Goal: Transaction & Acquisition: Book appointment/travel/reservation

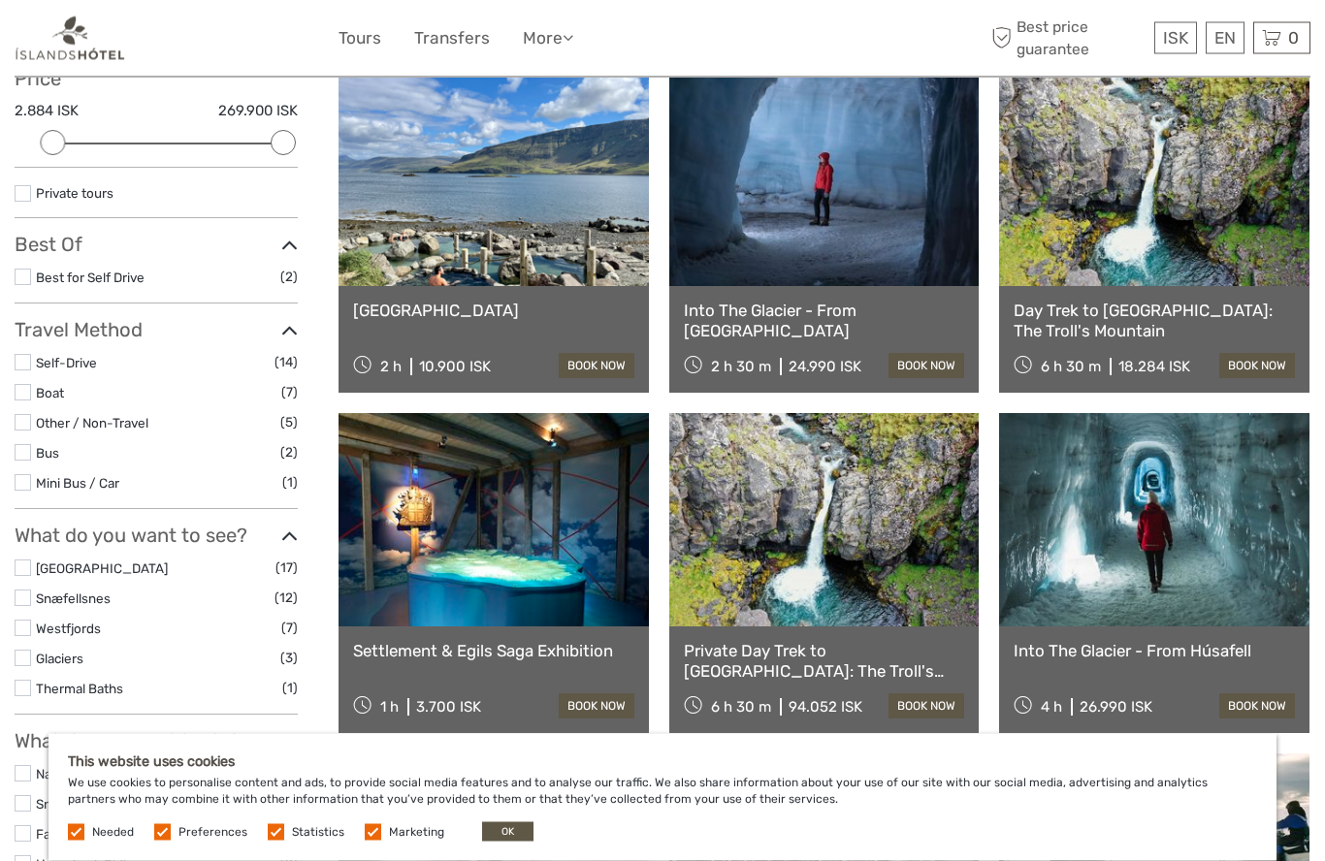
scroll to position [243, 0]
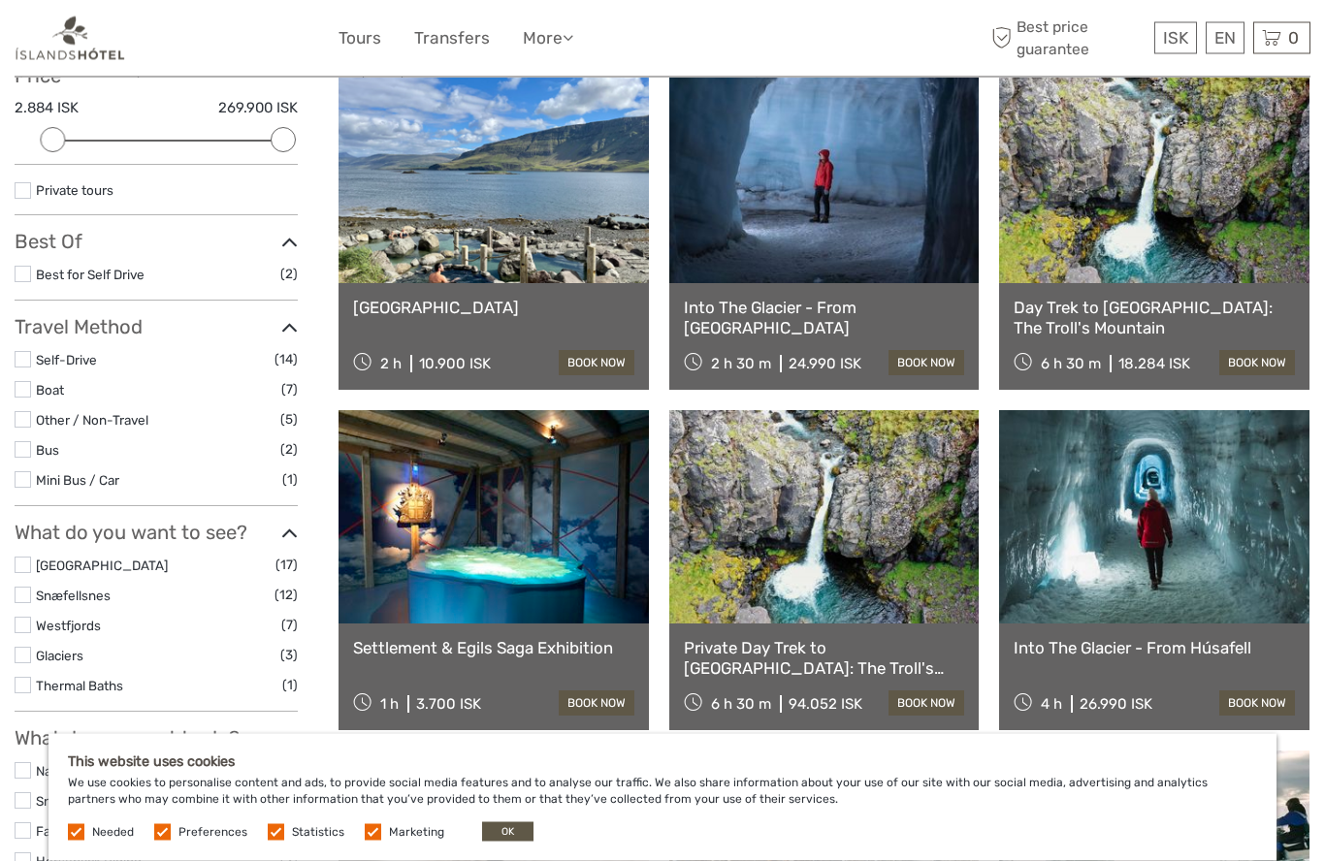
click at [1182, 540] on link at bounding box center [1154, 517] width 310 height 213
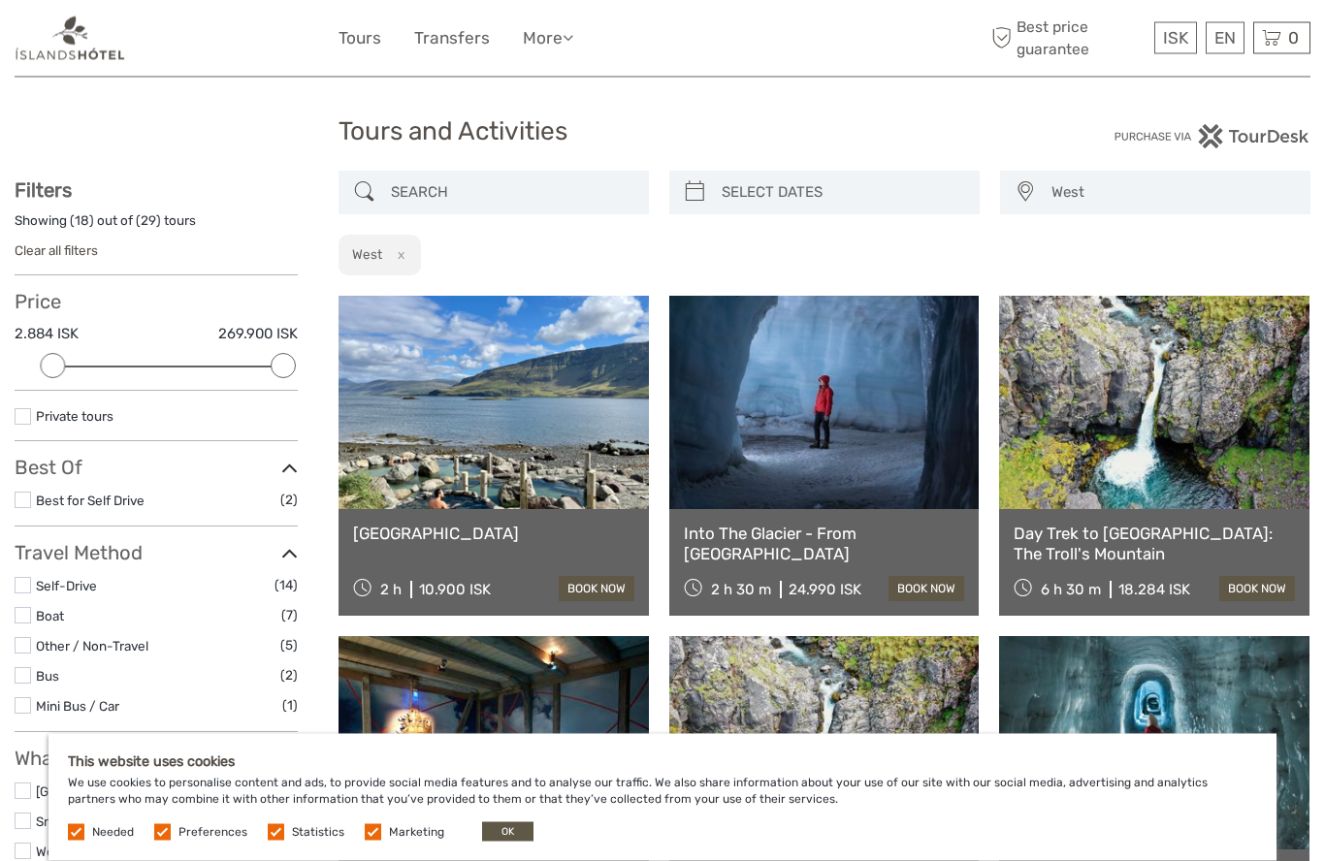
scroll to position [6, 0]
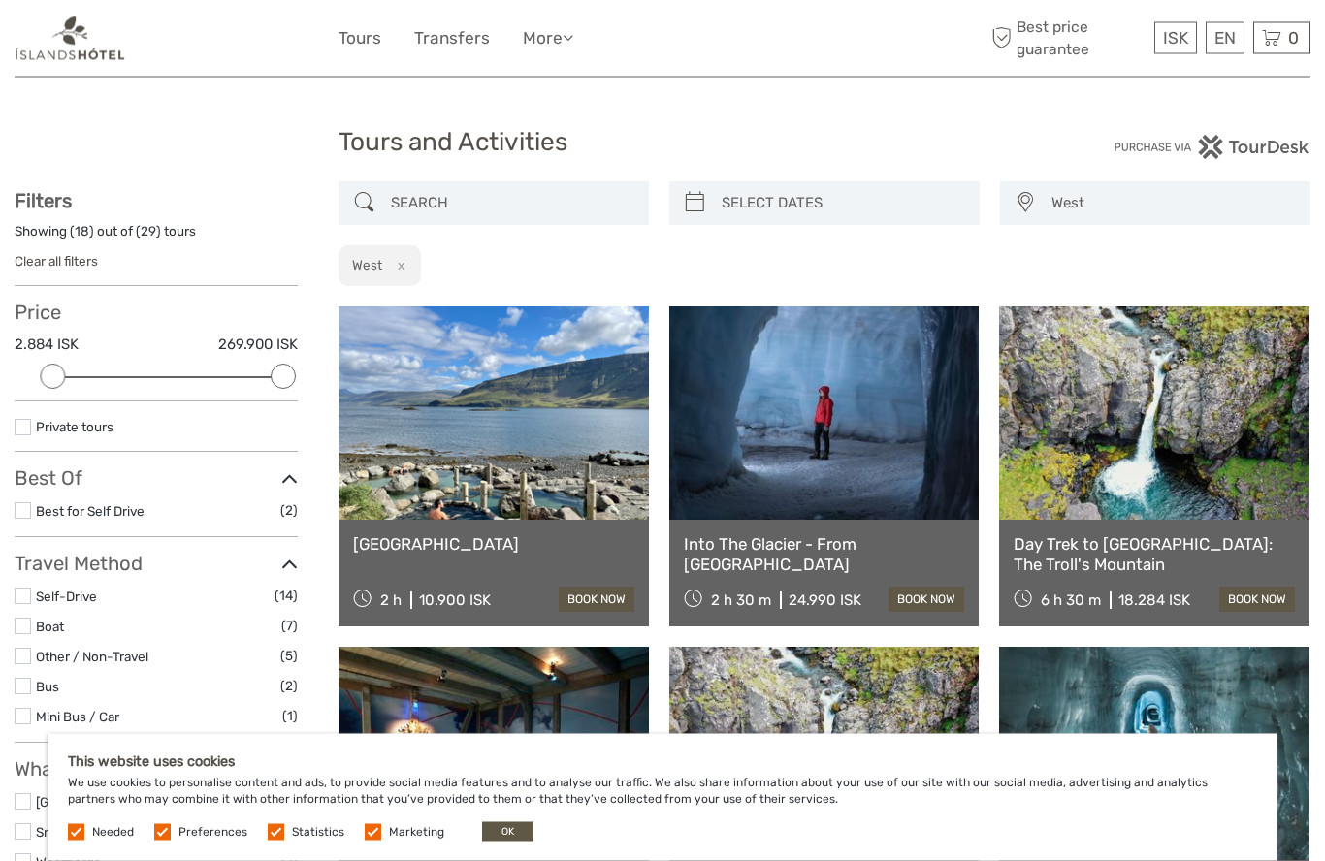
click at [1092, 464] on link at bounding box center [1154, 414] width 310 height 213
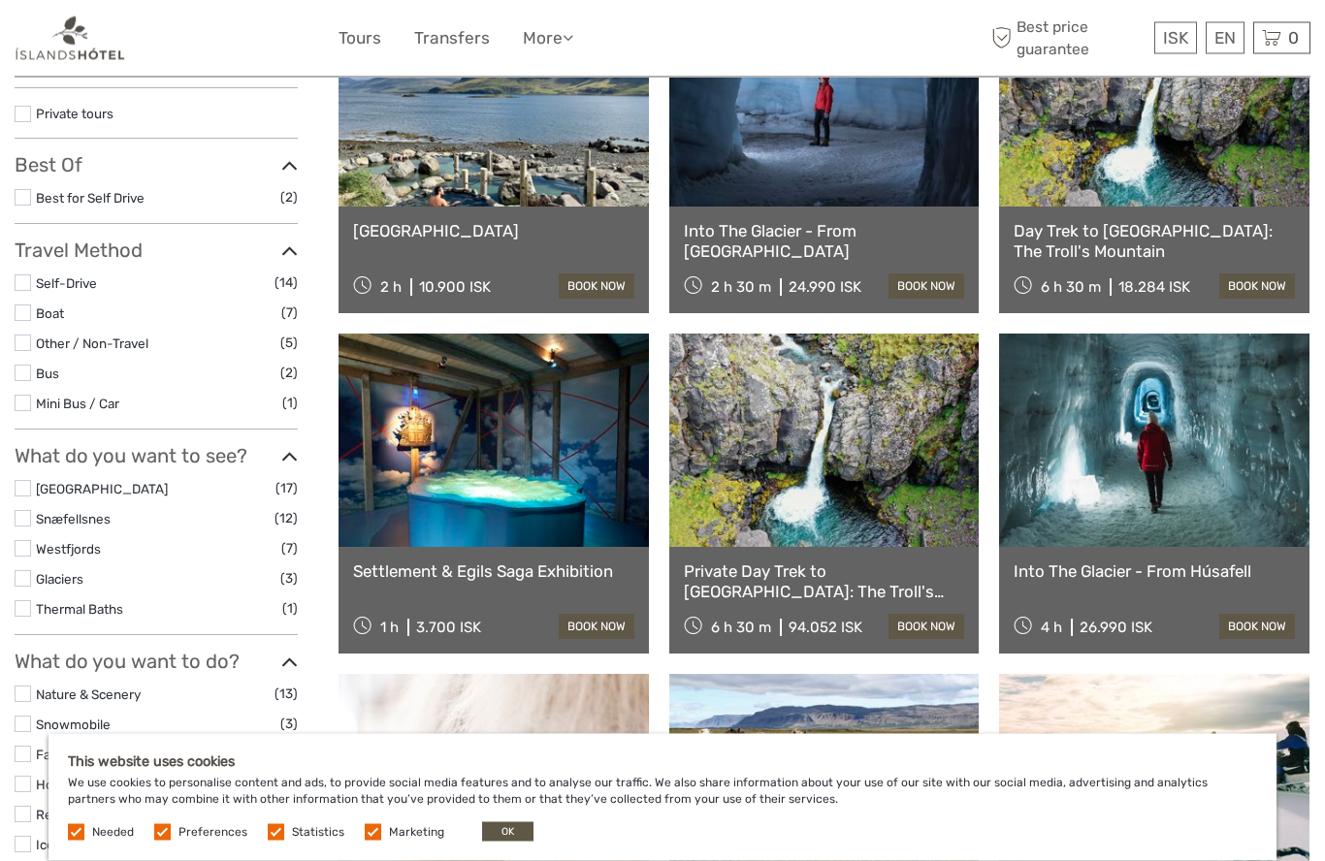
scroll to position [321, 0]
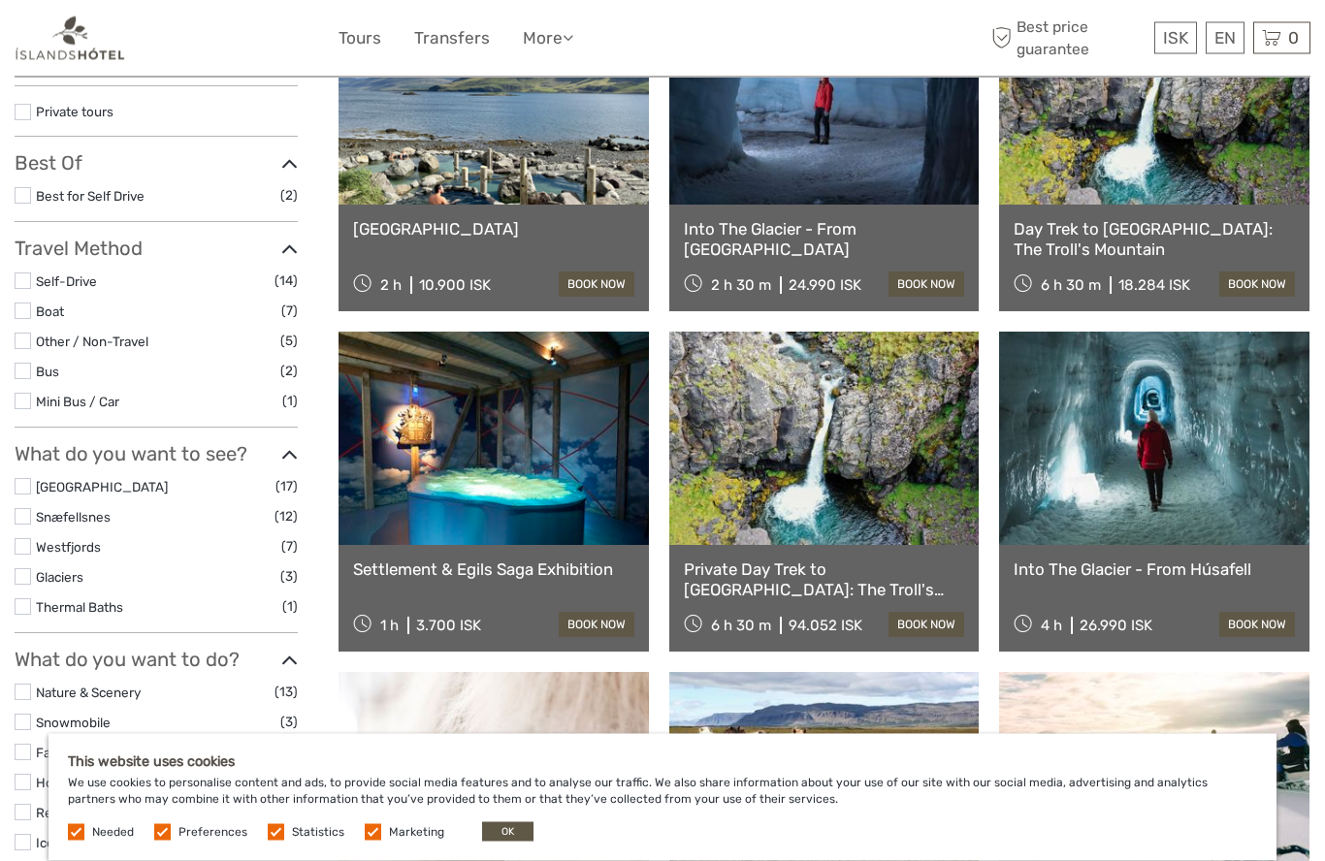
click at [744, 509] on link at bounding box center [824, 439] width 310 height 213
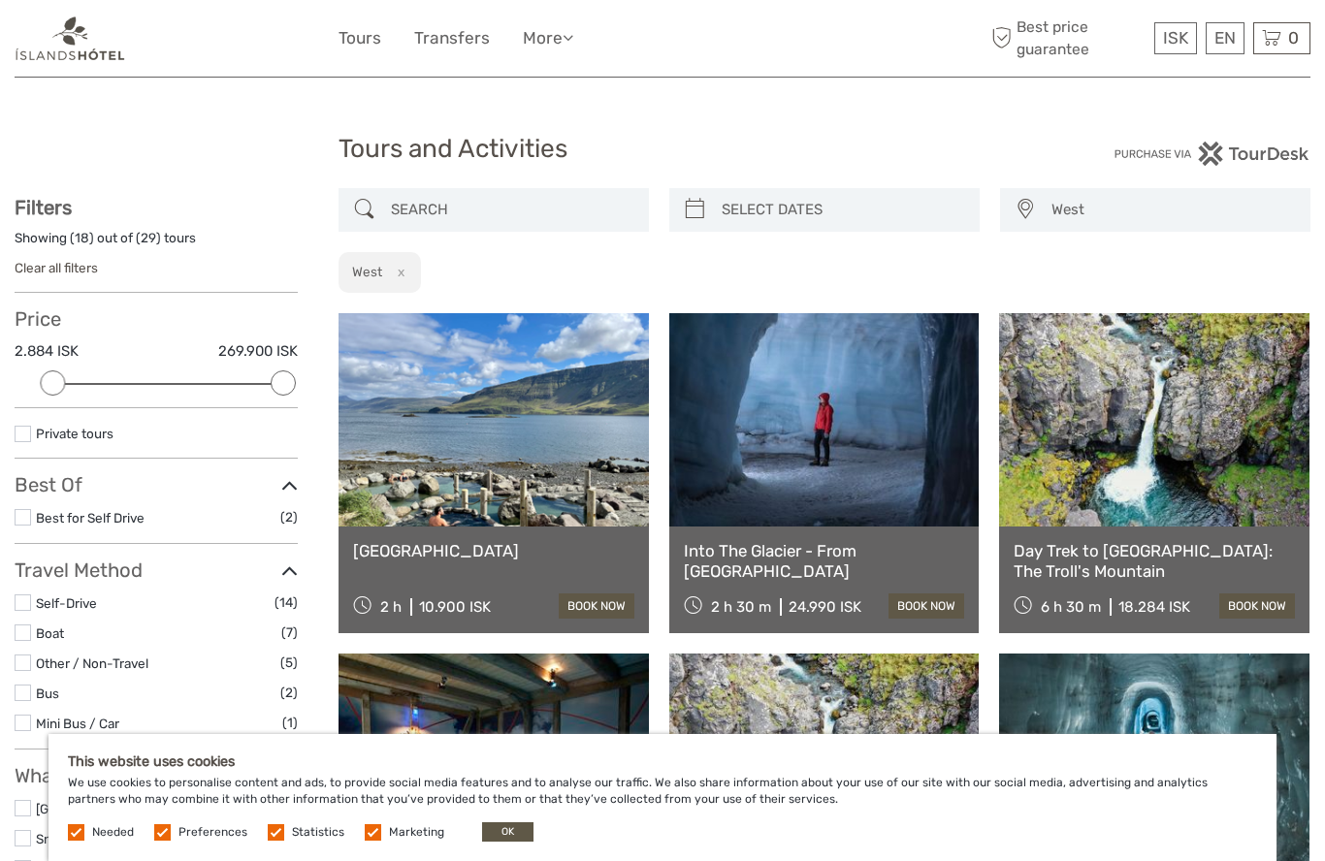
click at [86, 47] on img at bounding box center [71, 39] width 112 height 48
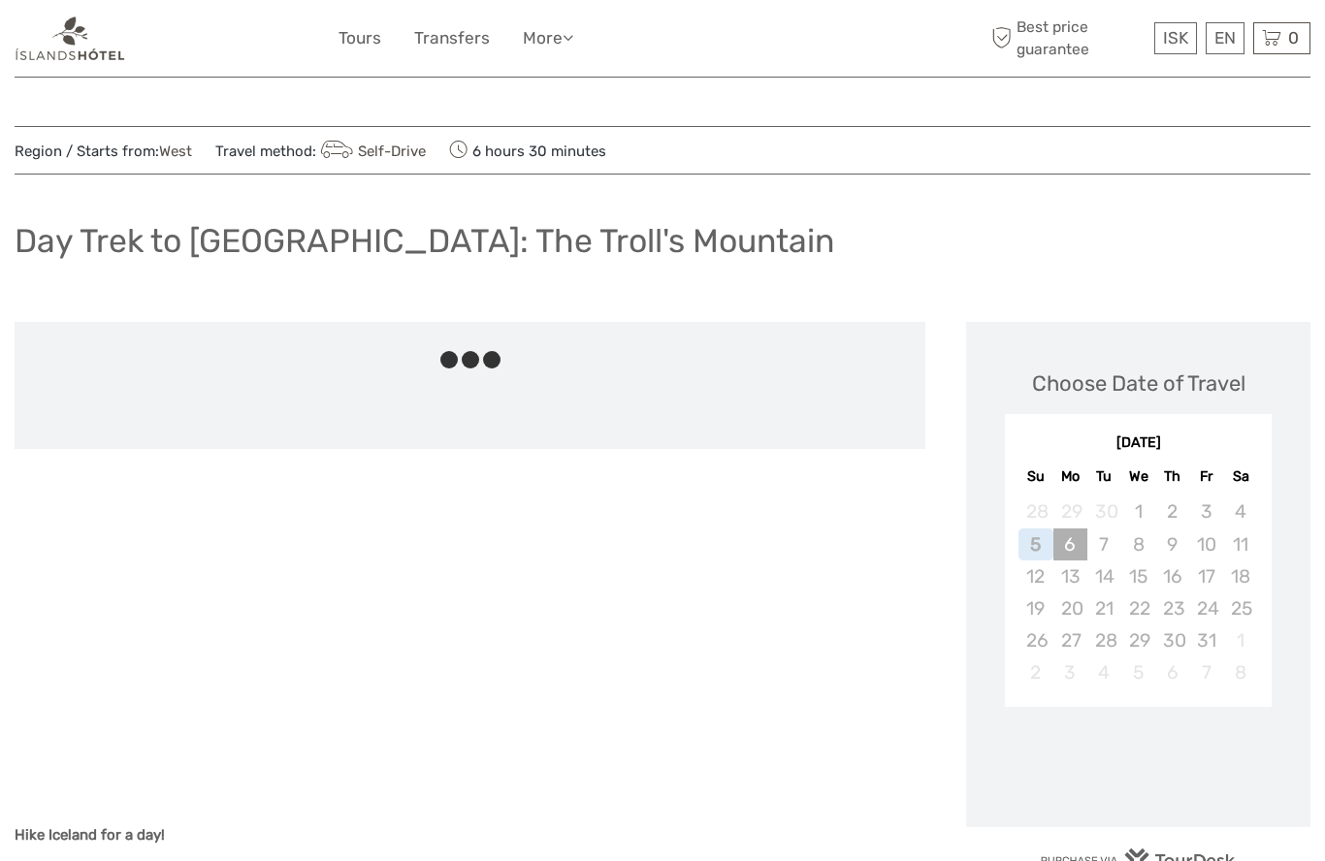
click at [1085, 533] on div "6" at bounding box center [1071, 545] width 34 height 32
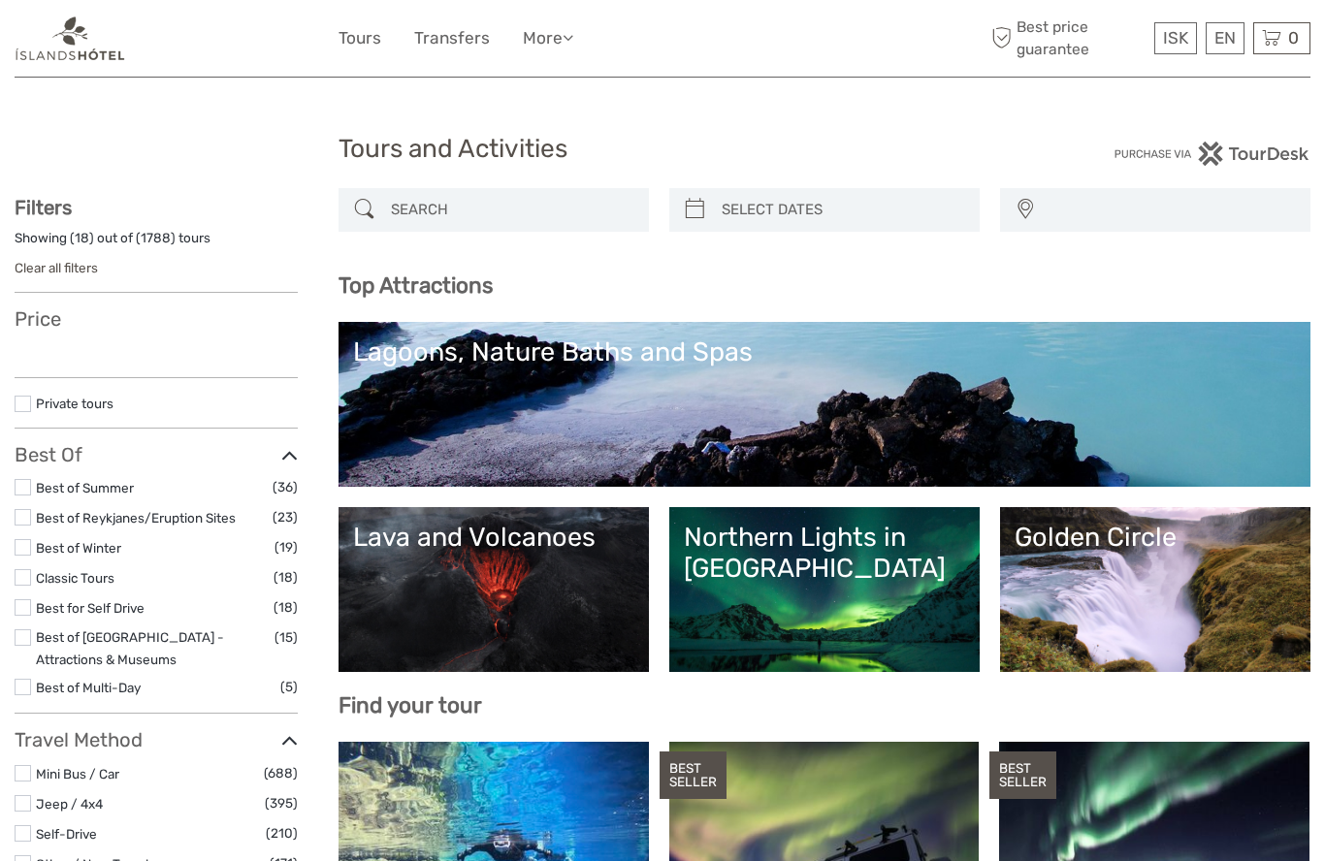
select select
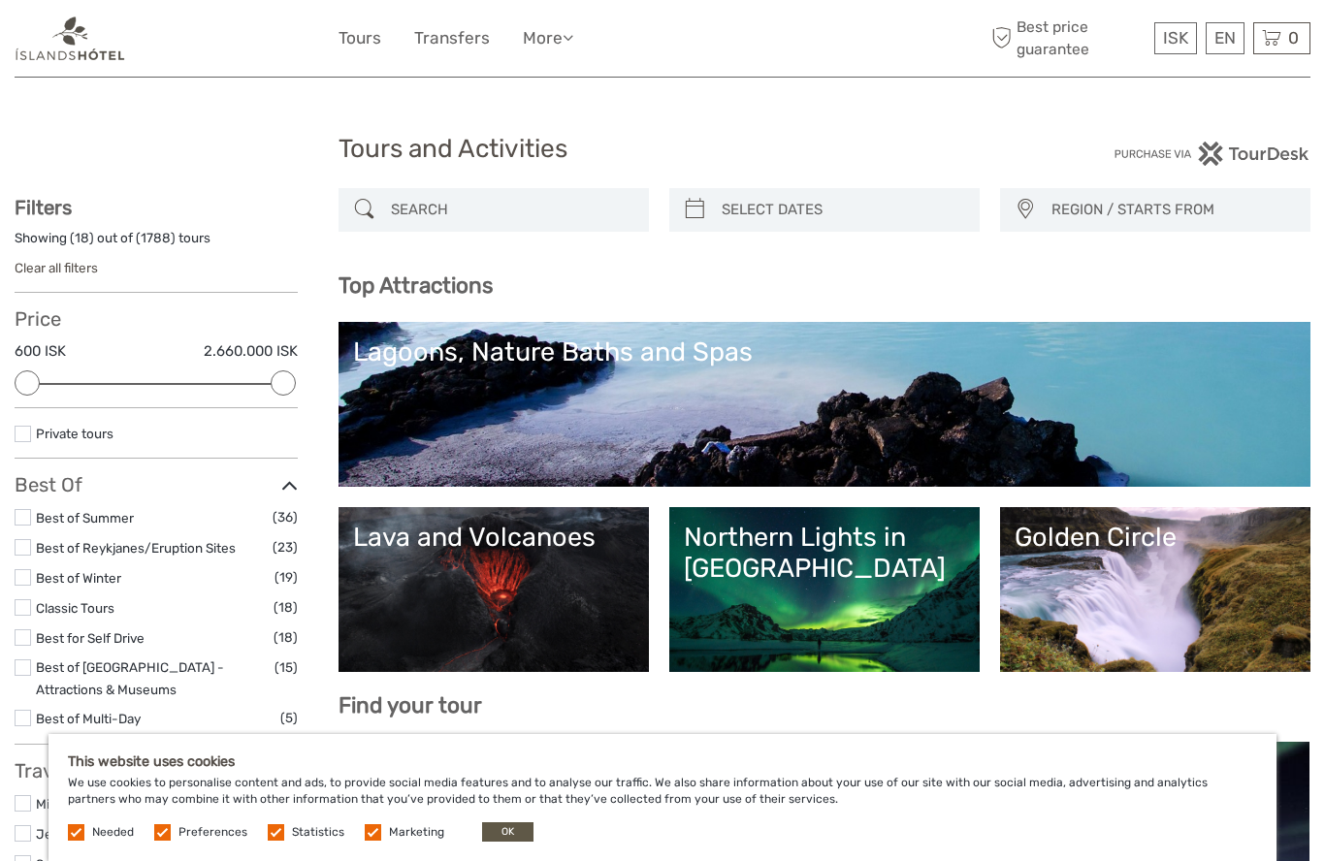
click at [23, 512] on label at bounding box center [23, 517] width 16 height 16
click at [0, 0] on input "checkbox" at bounding box center [0, 0] width 0 height 0
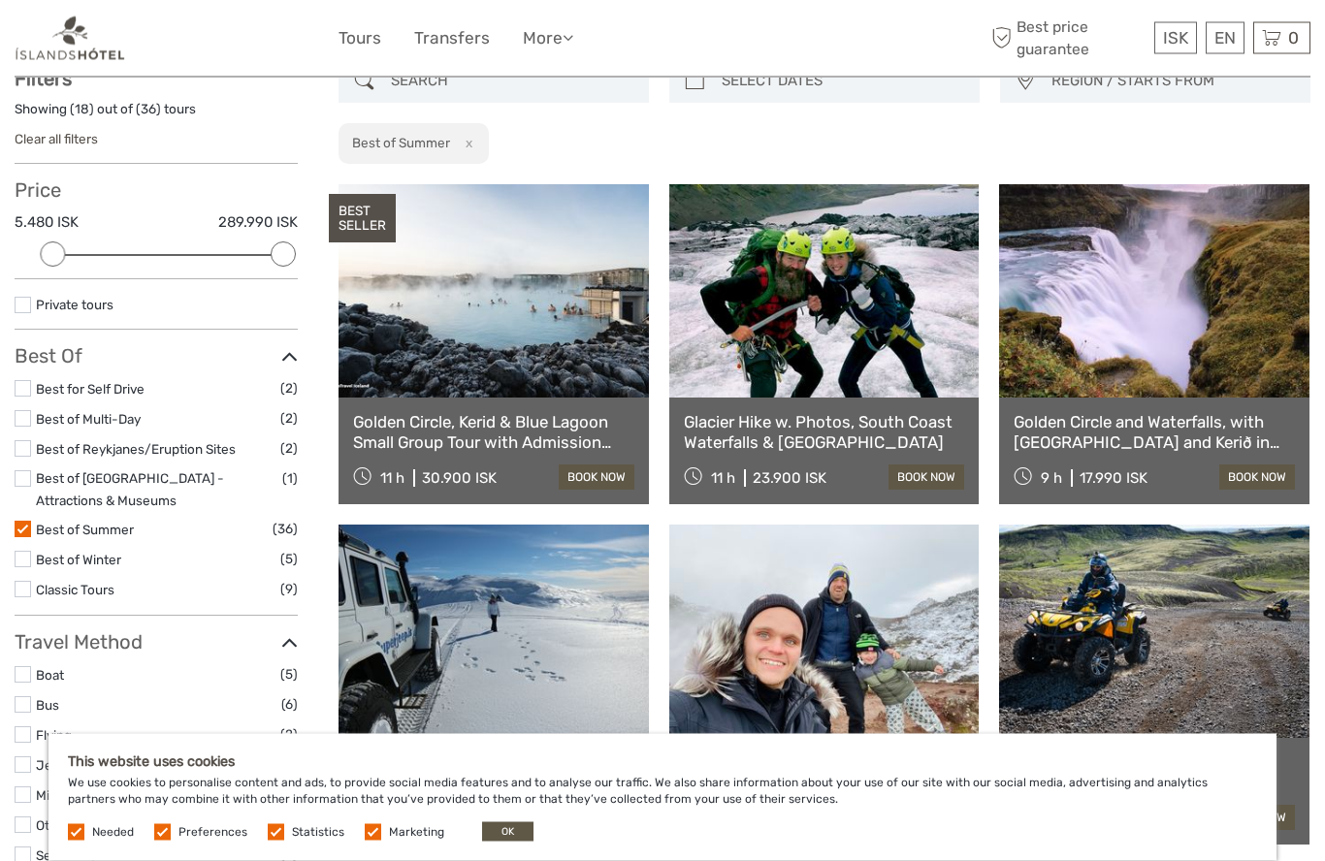
scroll to position [129, 0]
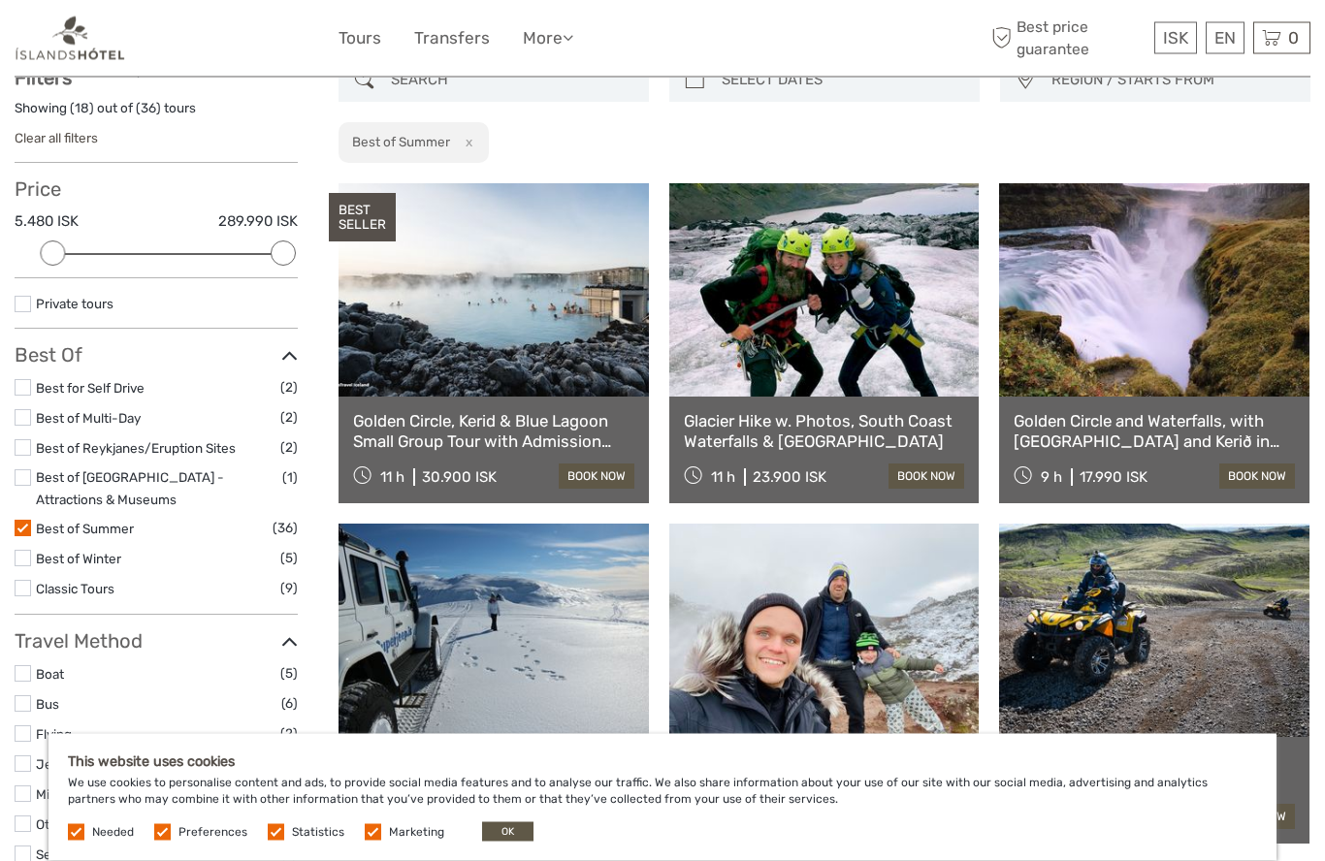
click at [754, 287] on link at bounding box center [824, 290] width 310 height 213
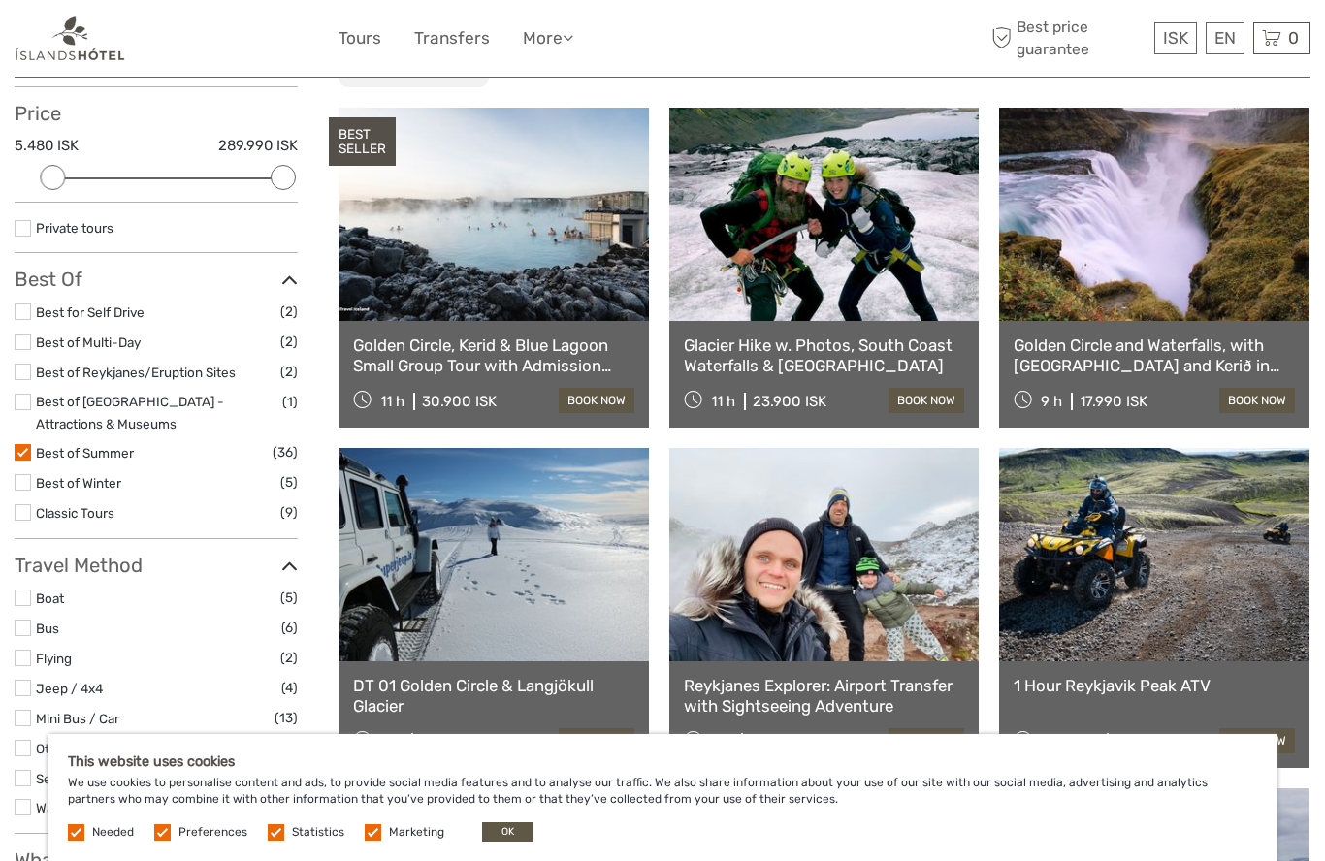
click at [25, 309] on label at bounding box center [23, 312] width 16 height 16
click at [0, 0] on input "checkbox" at bounding box center [0, 0] width 0 height 0
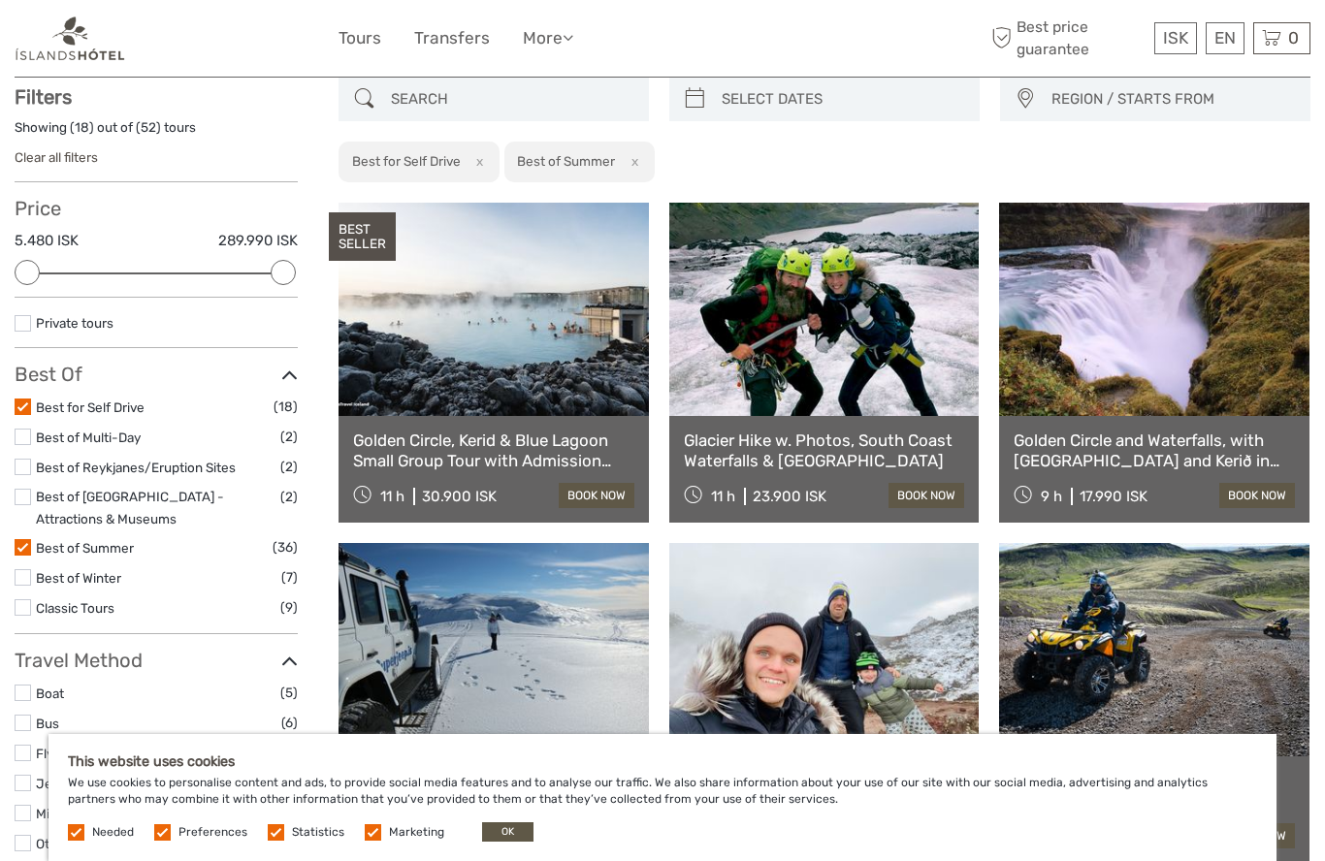
scroll to position [110, 0]
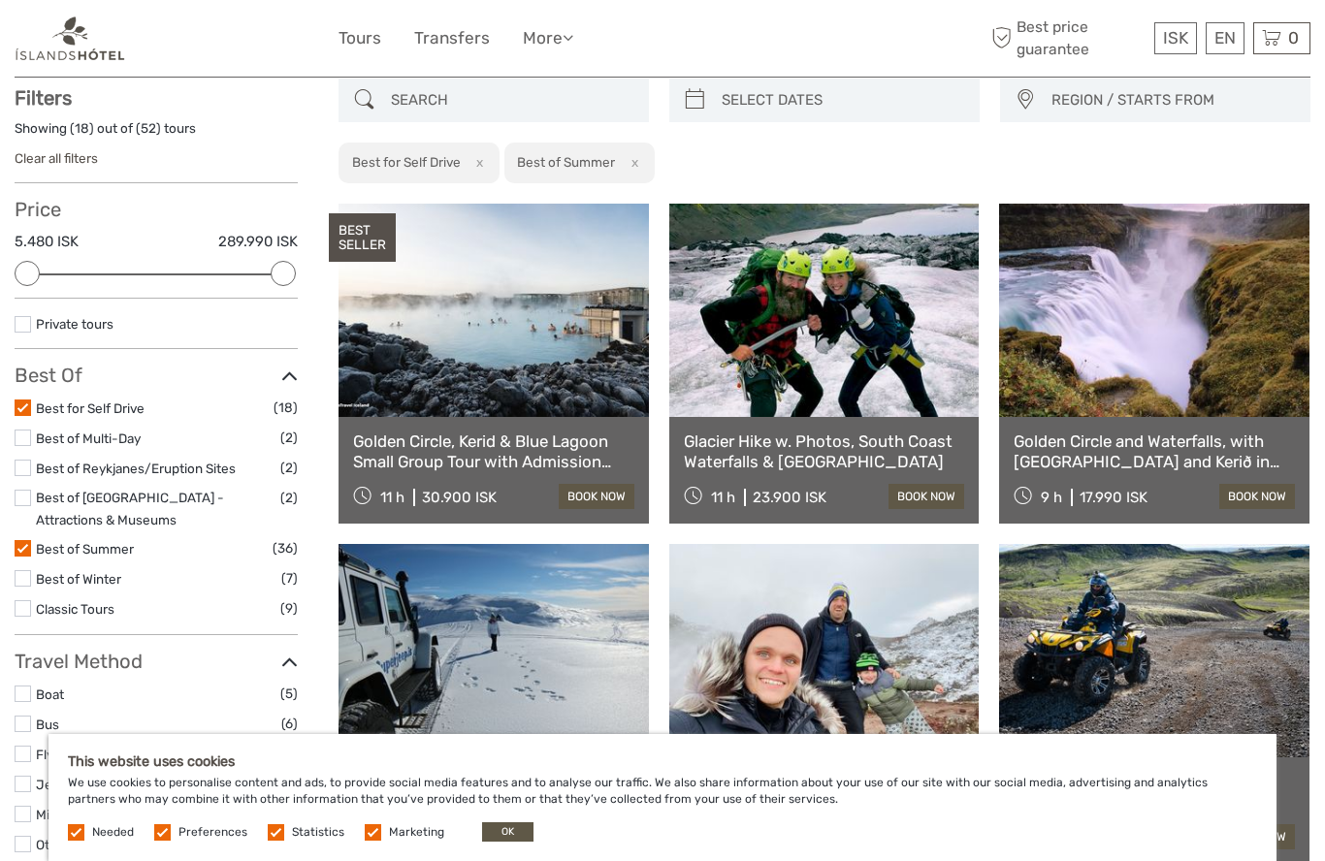
click at [16, 540] on label at bounding box center [23, 548] width 16 height 16
click at [0, 0] on input "checkbox" at bounding box center [0, 0] width 0 height 0
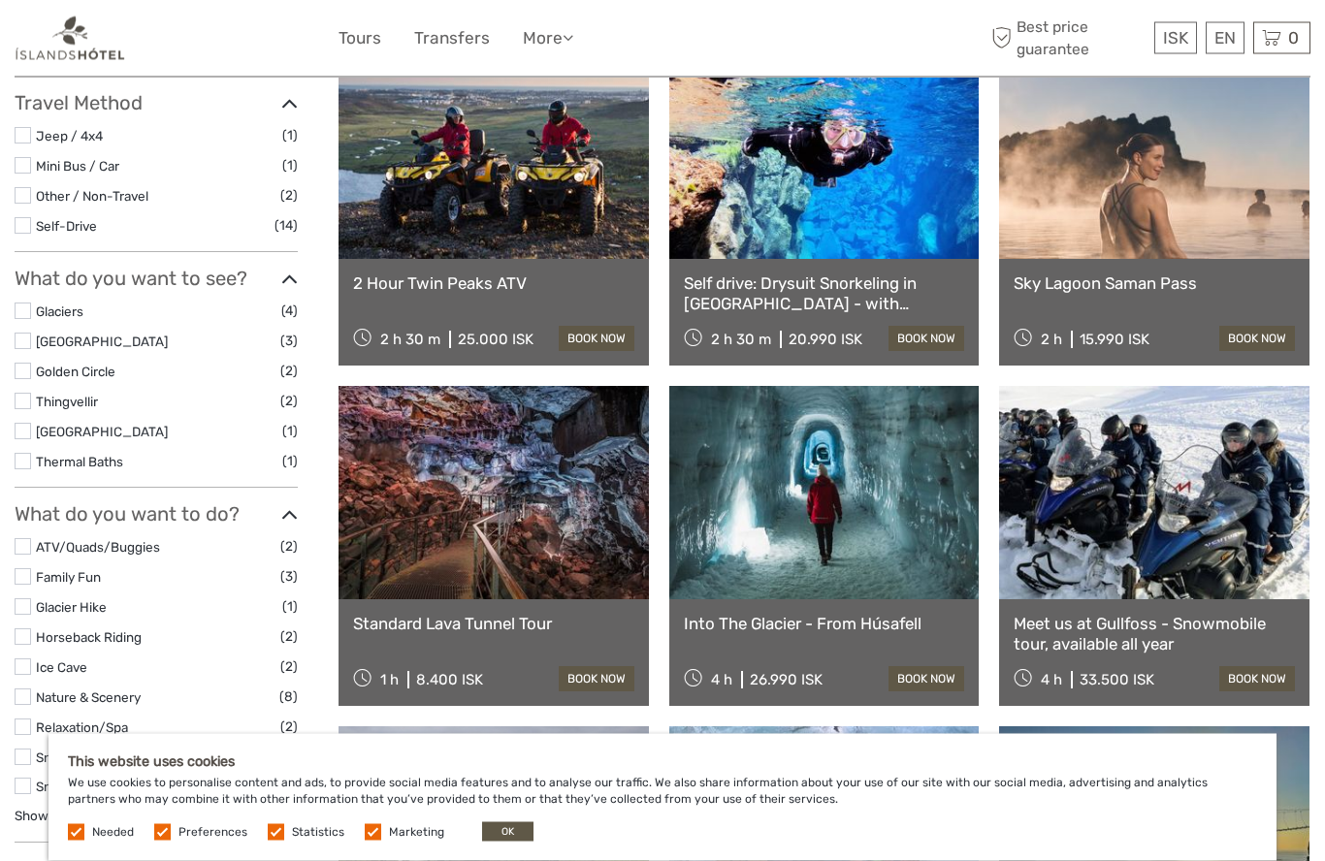
scroll to position [609, 0]
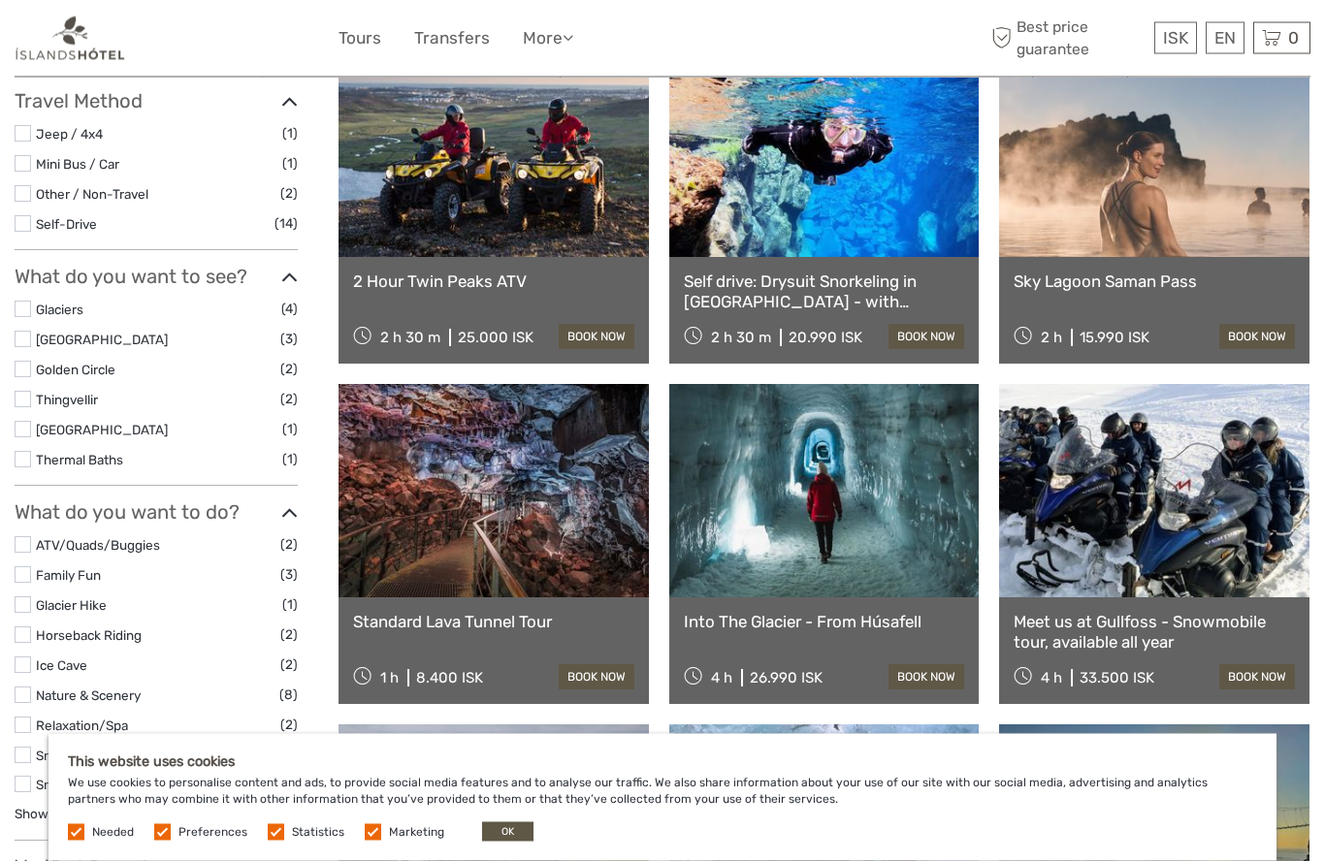
click at [774, 196] on link at bounding box center [824, 151] width 310 height 213
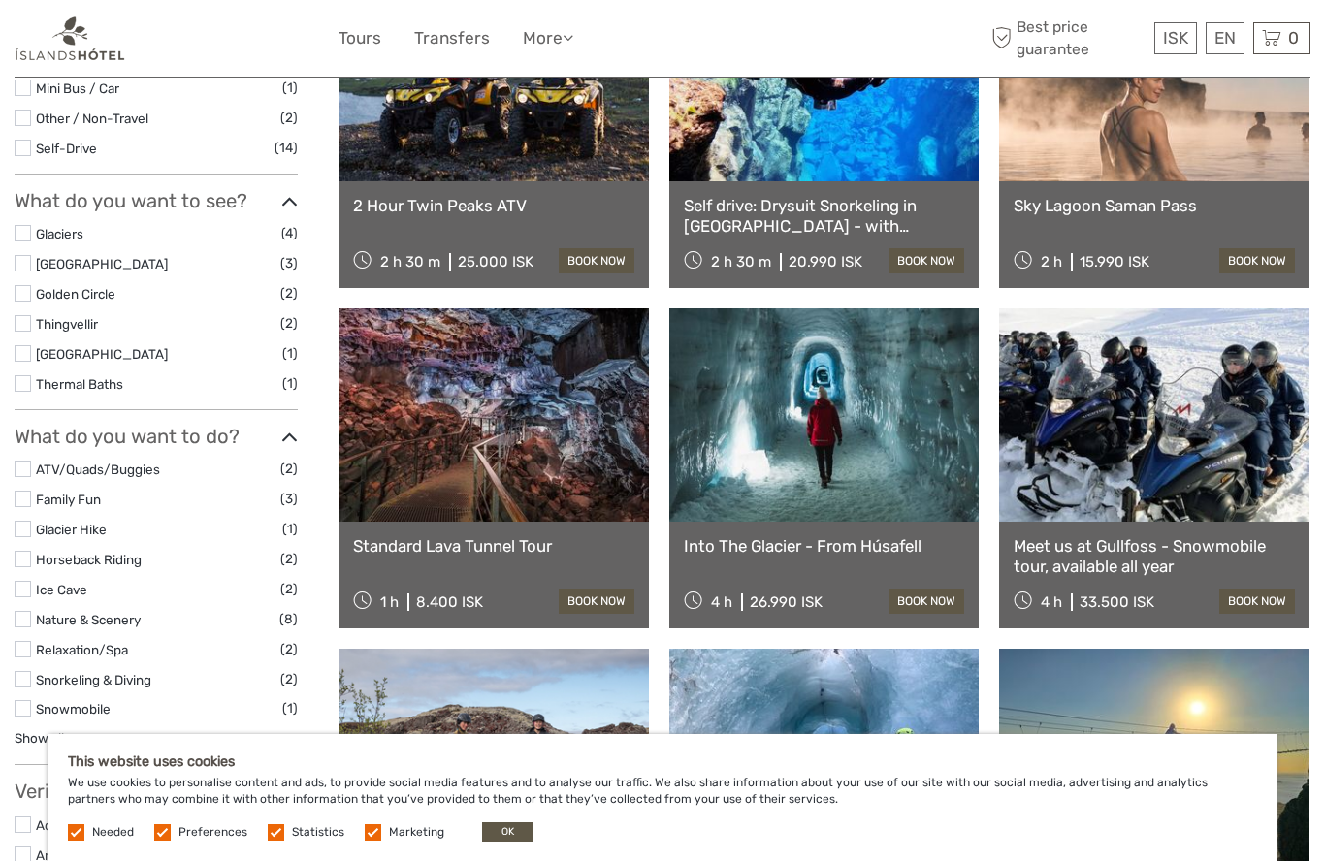
click at [426, 453] on link at bounding box center [494, 415] width 310 height 213
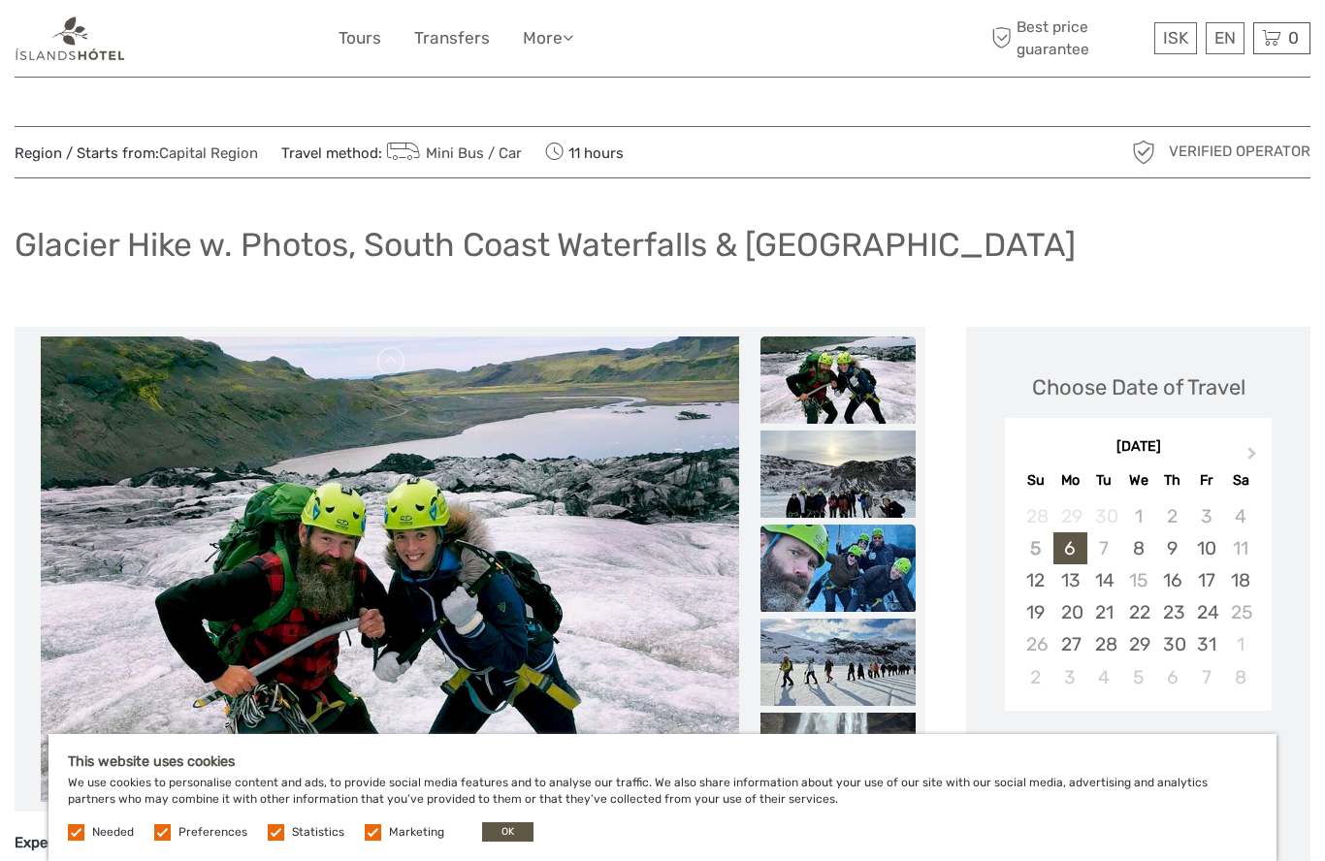
click at [845, 564] on img at bounding box center [838, 568] width 155 height 87
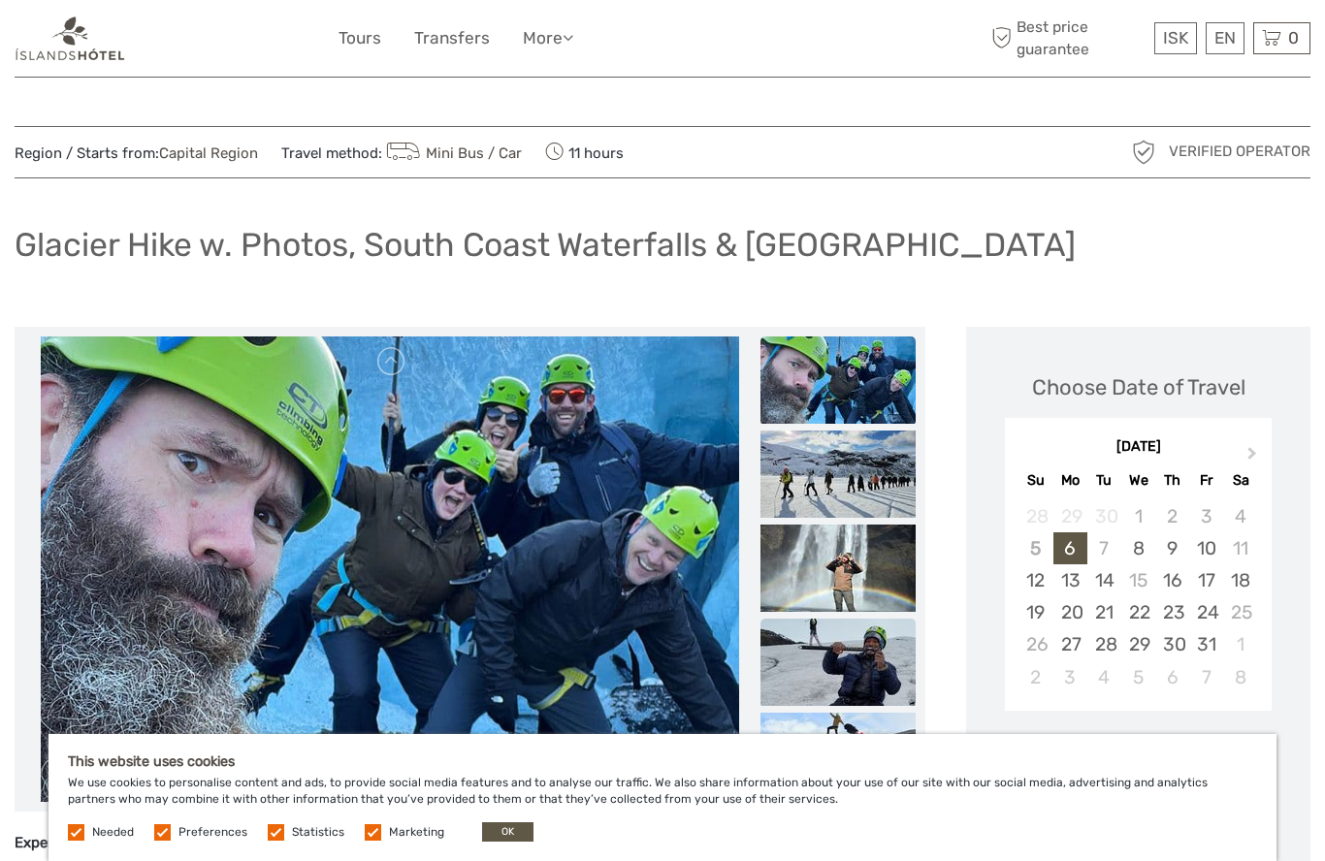
click at [851, 667] on img at bounding box center [838, 662] width 155 height 87
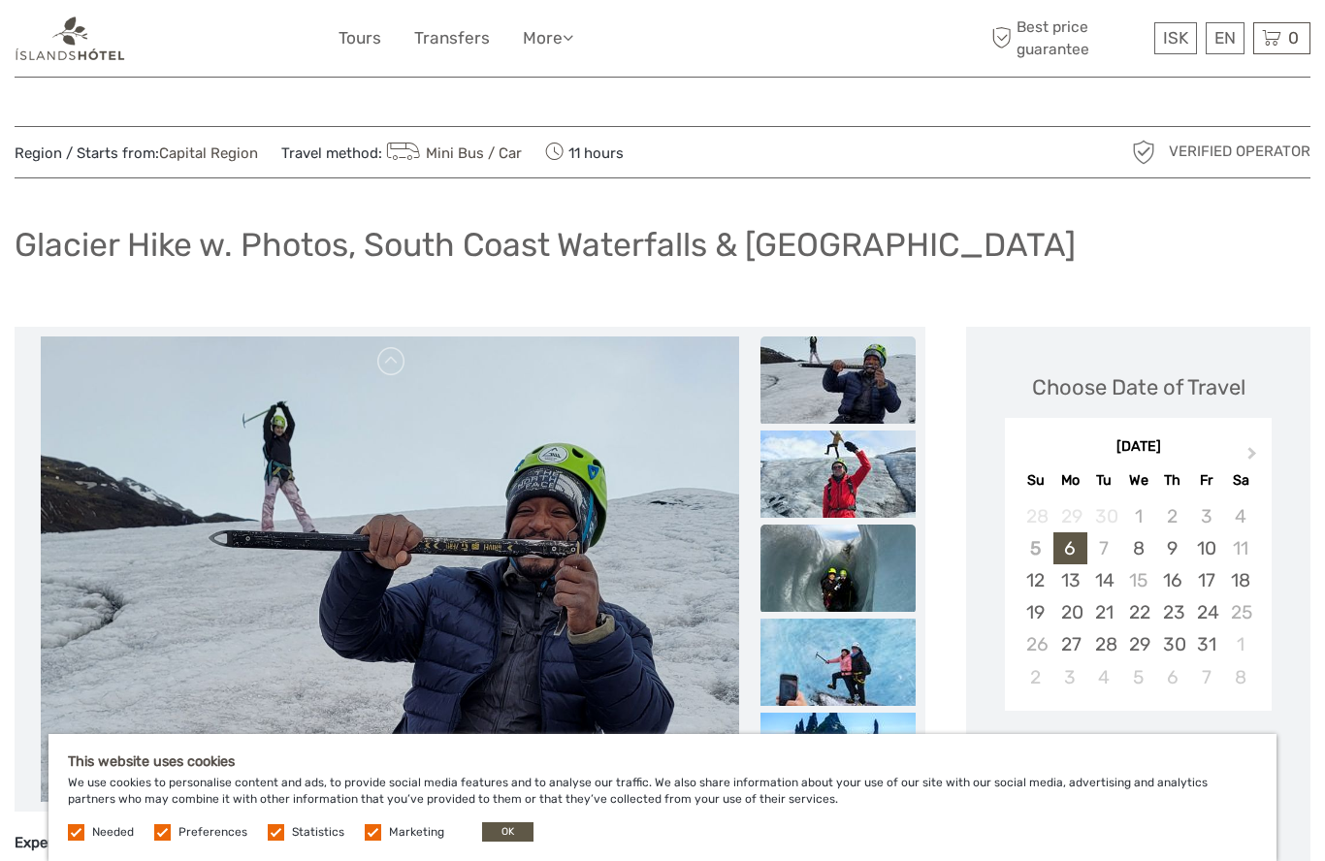
click at [833, 581] on img at bounding box center [838, 568] width 155 height 87
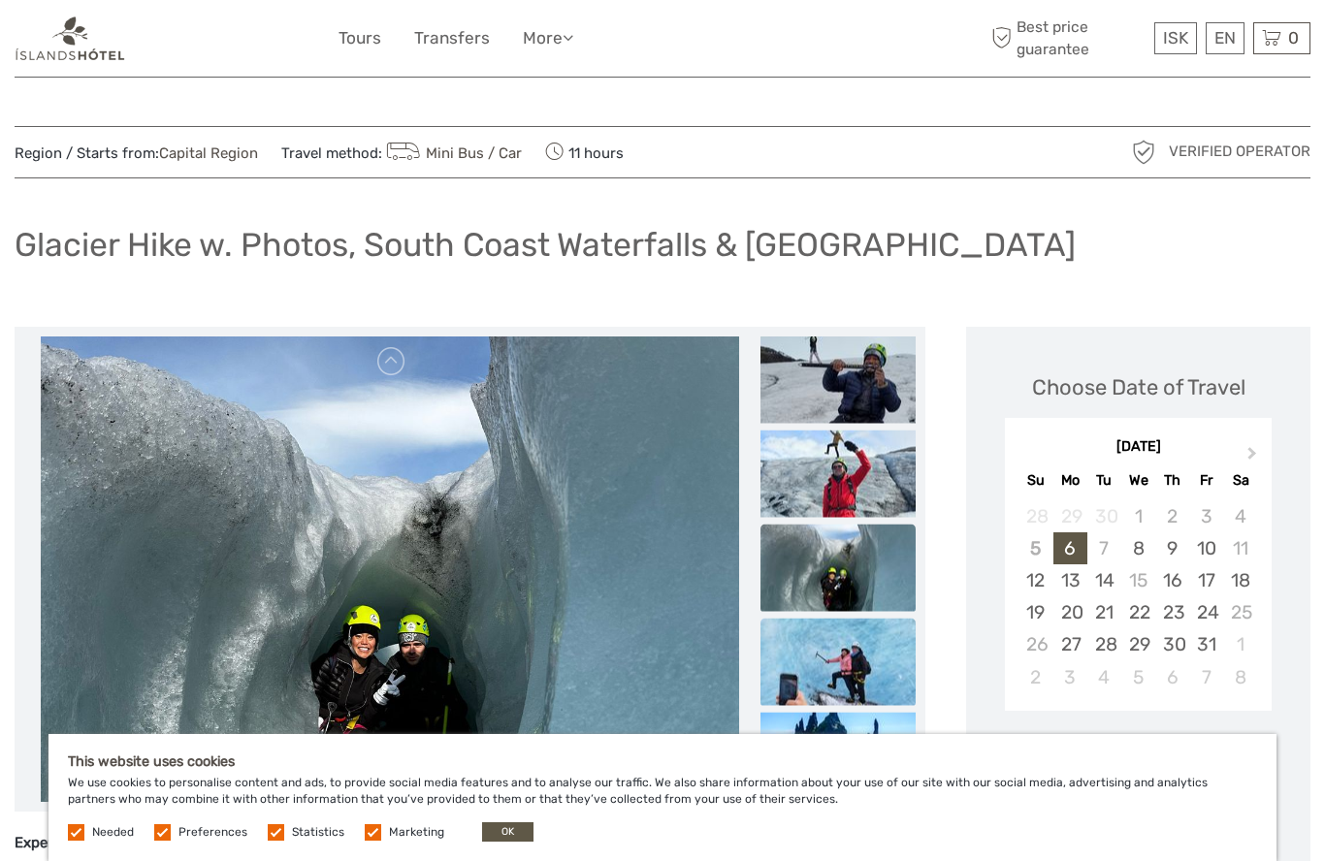
click at [841, 675] on img at bounding box center [838, 661] width 155 height 87
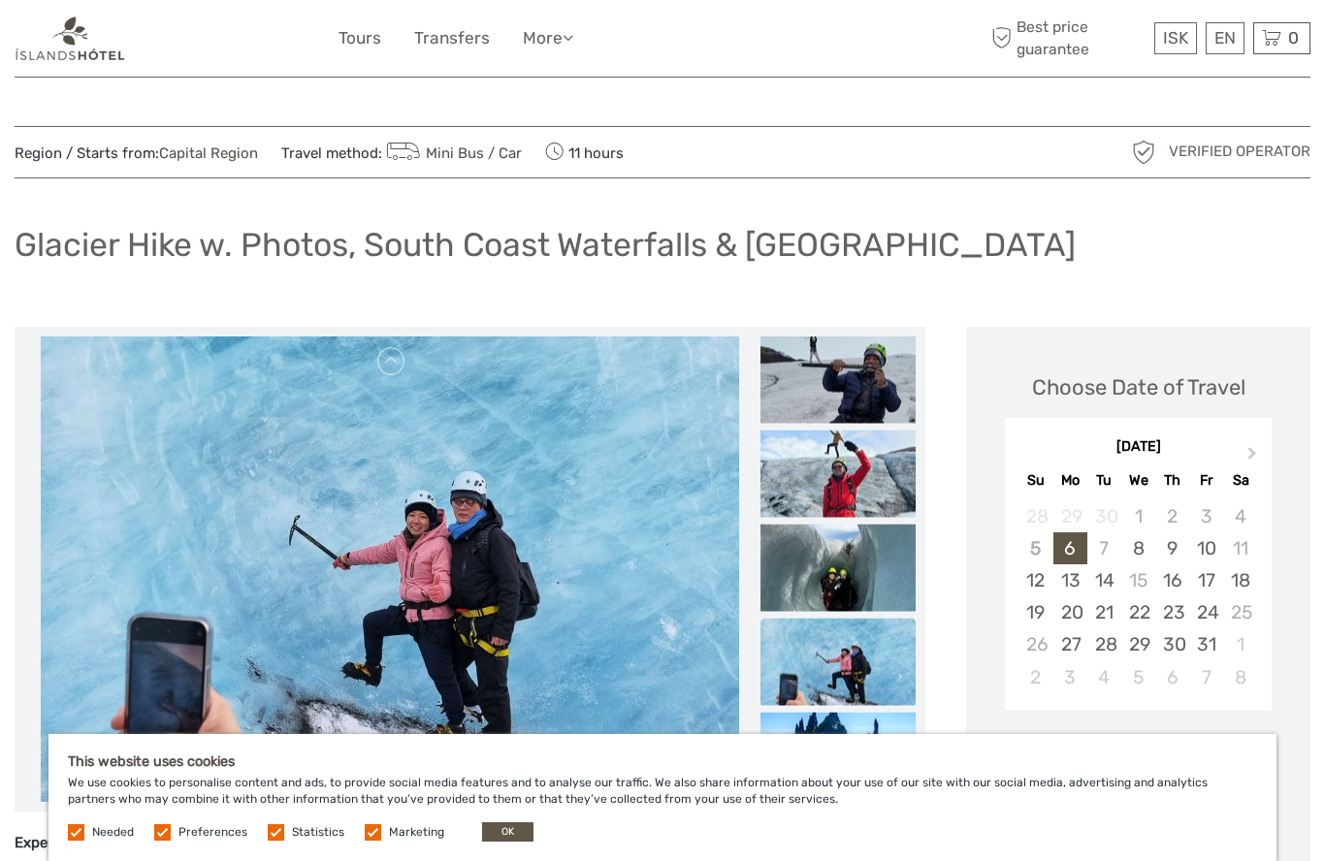
click at [838, 673] on img at bounding box center [838, 661] width 155 height 87
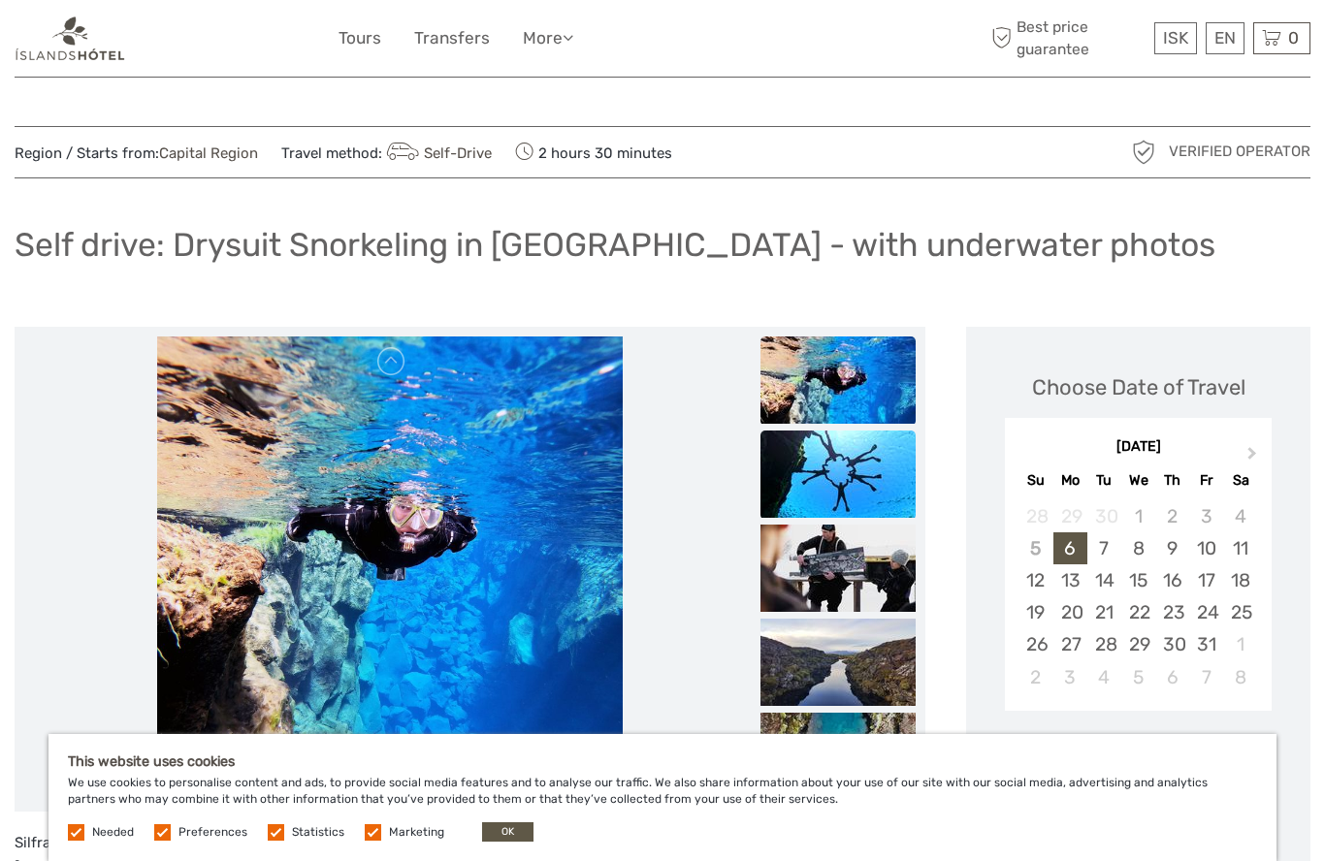
click at [821, 480] on img at bounding box center [838, 474] width 155 height 87
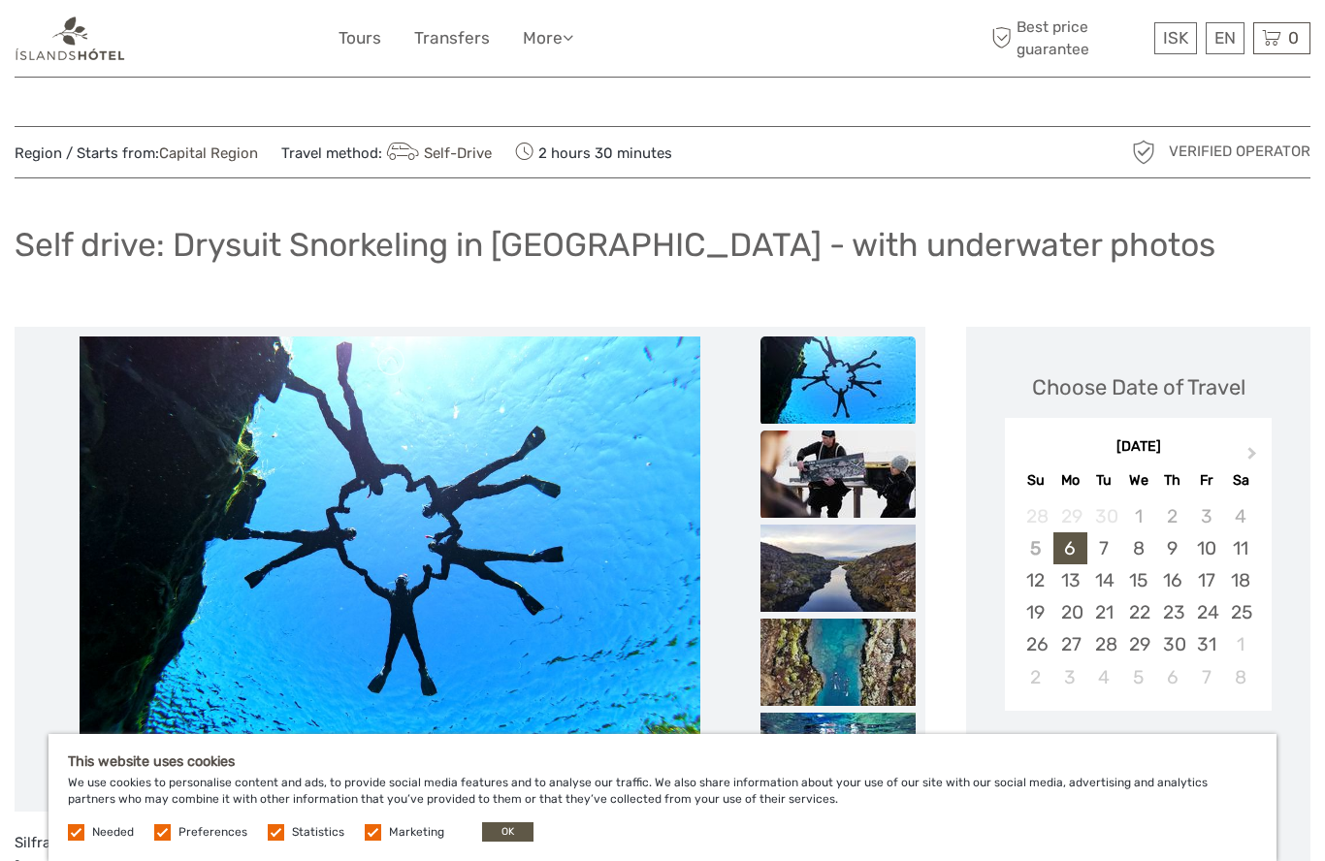
click at [844, 491] on img at bounding box center [838, 474] width 155 height 87
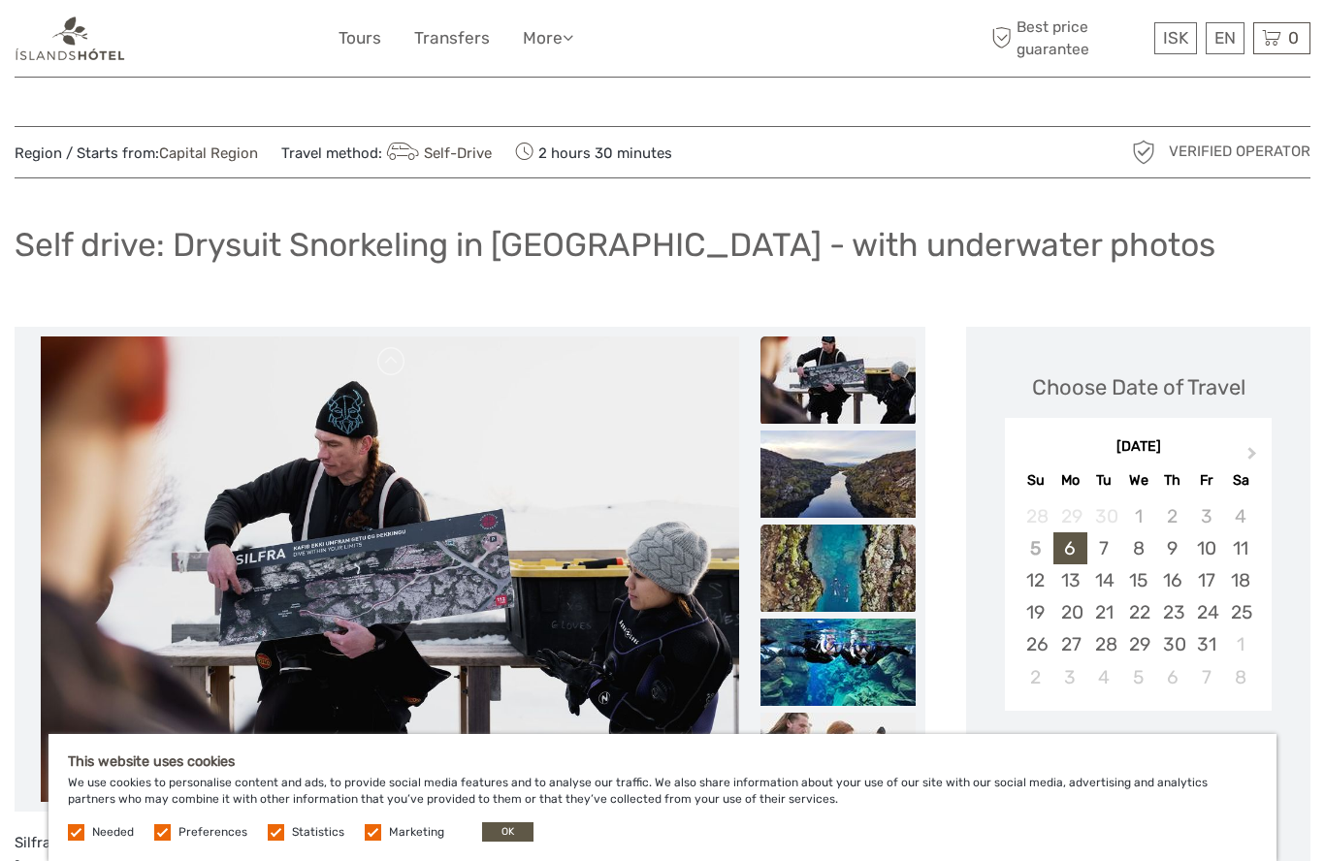
click at [857, 548] on img at bounding box center [838, 568] width 155 height 87
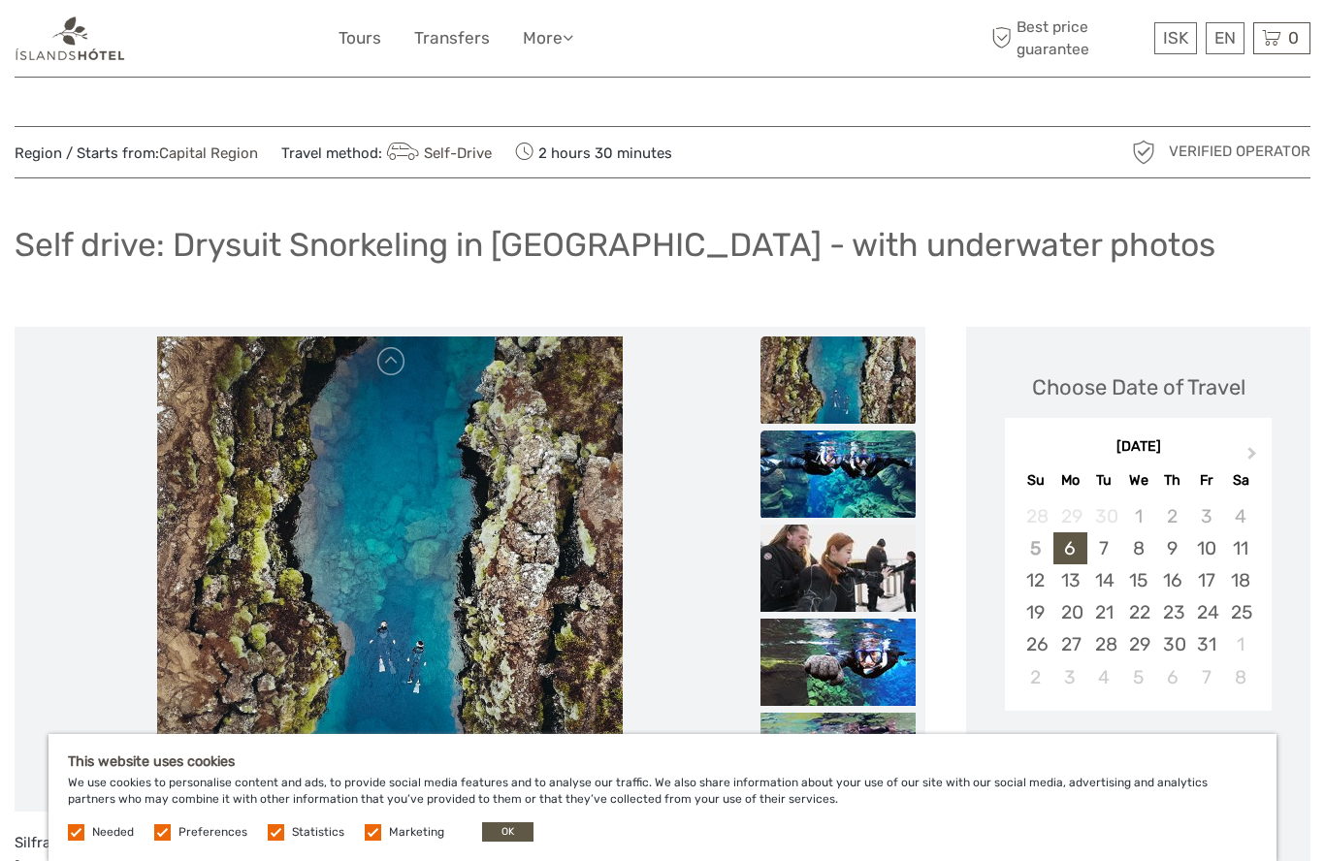
click at [819, 501] on img at bounding box center [838, 474] width 155 height 87
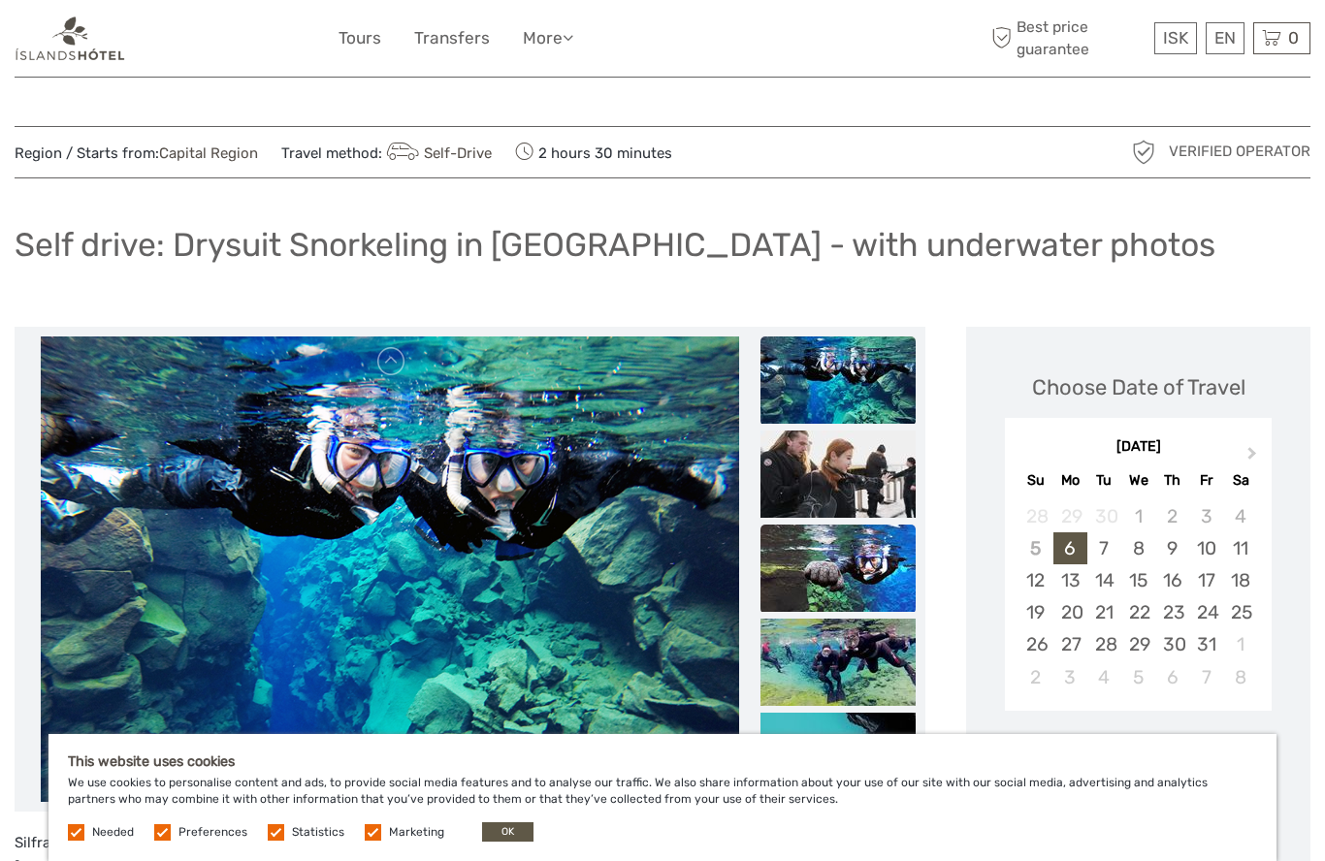
click at [855, 575] on img at bounding box center [838, 568] width 155 height 87
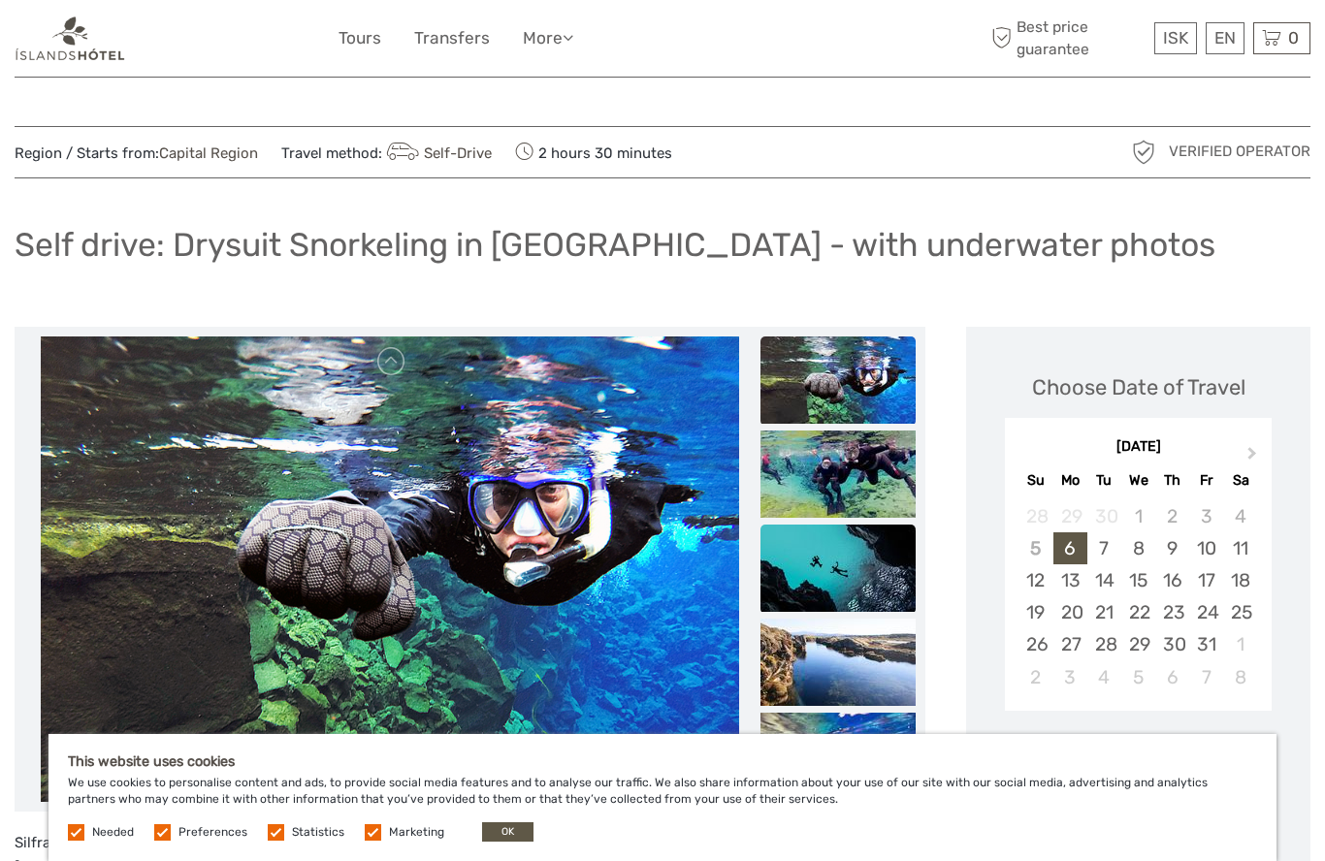
click at [850, 577] on img at bounding box center [838, 568] width 155 height 87
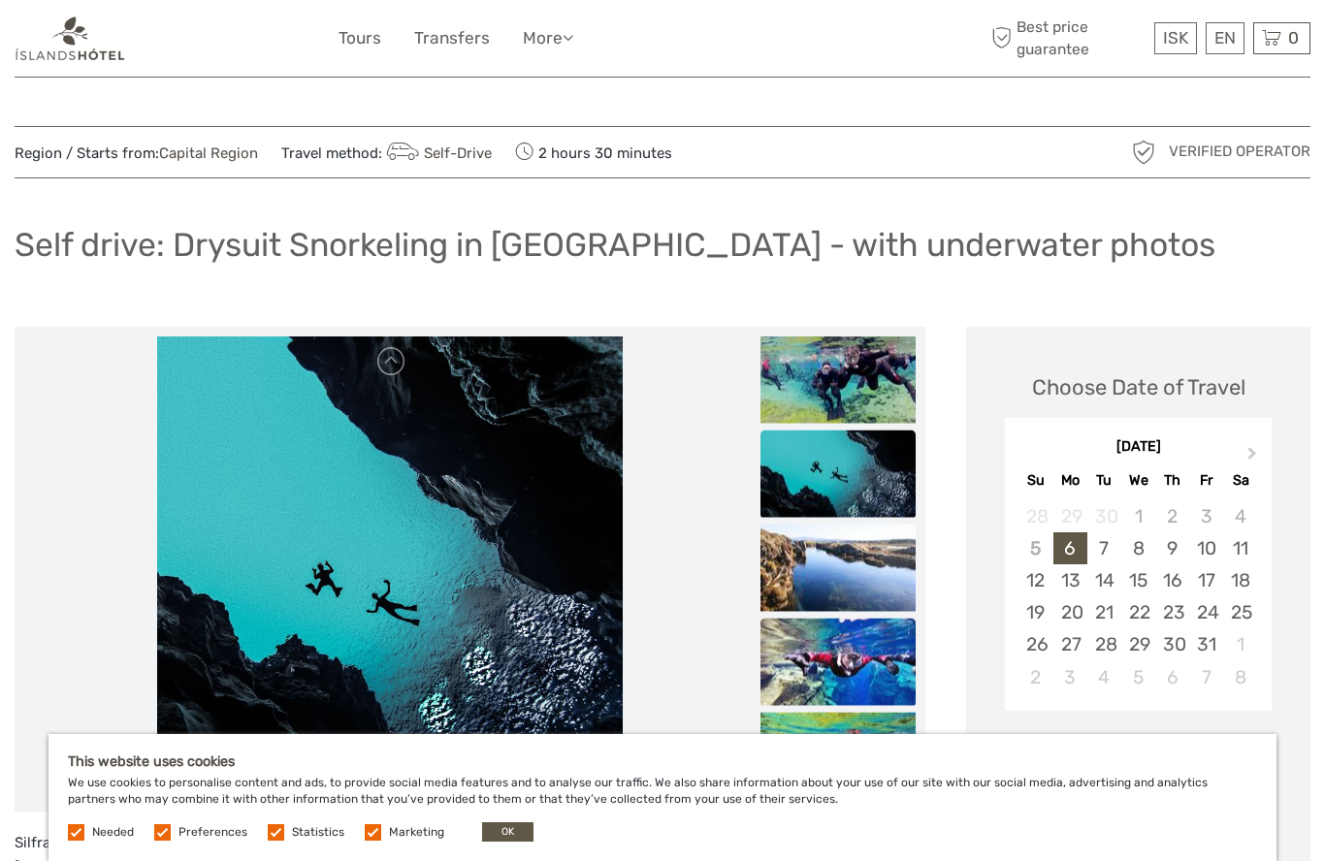
click at [855, 671] on img at bounding box center [838, 661] width 155 height 87
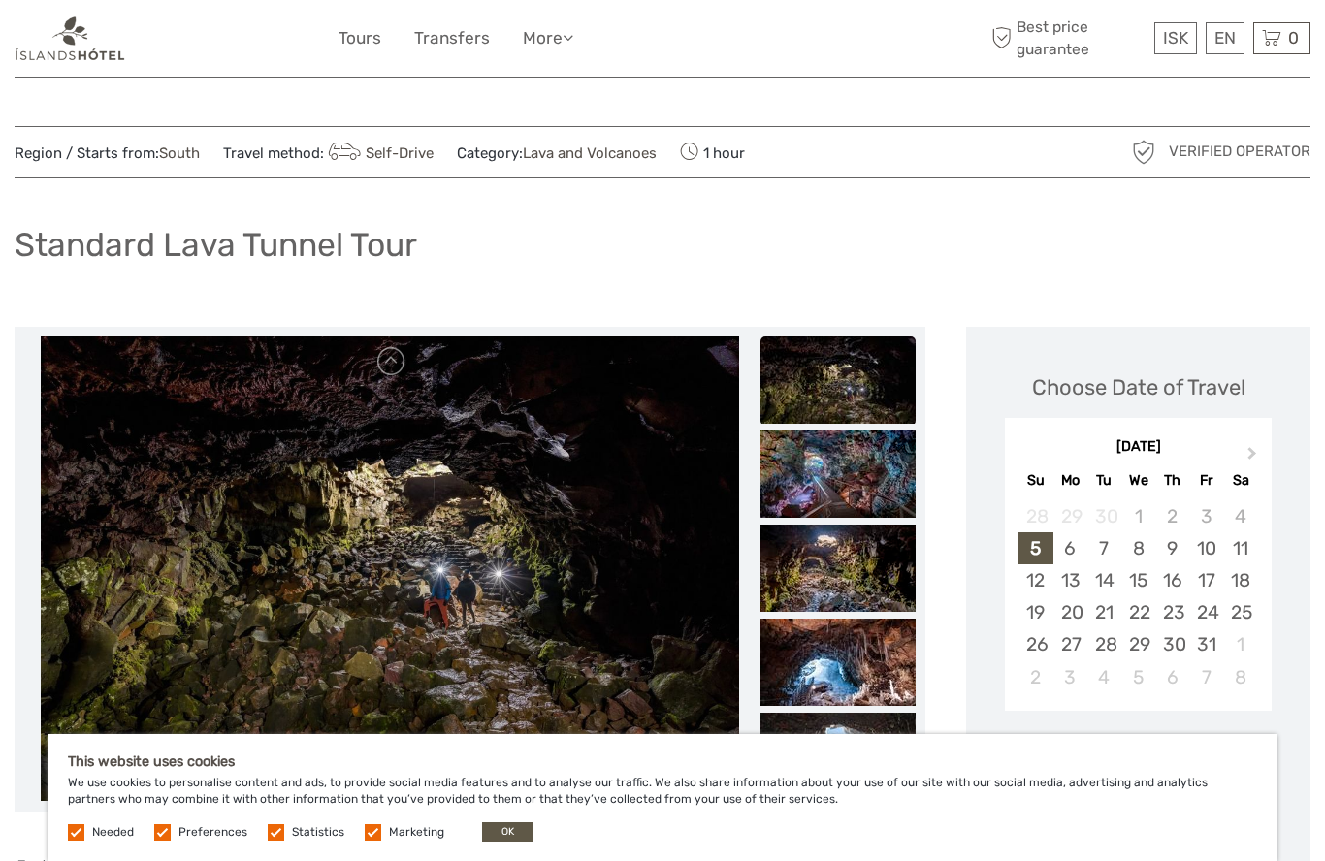
click at [80, 33] on img at bounding box center [71, 39] width 112 height 48
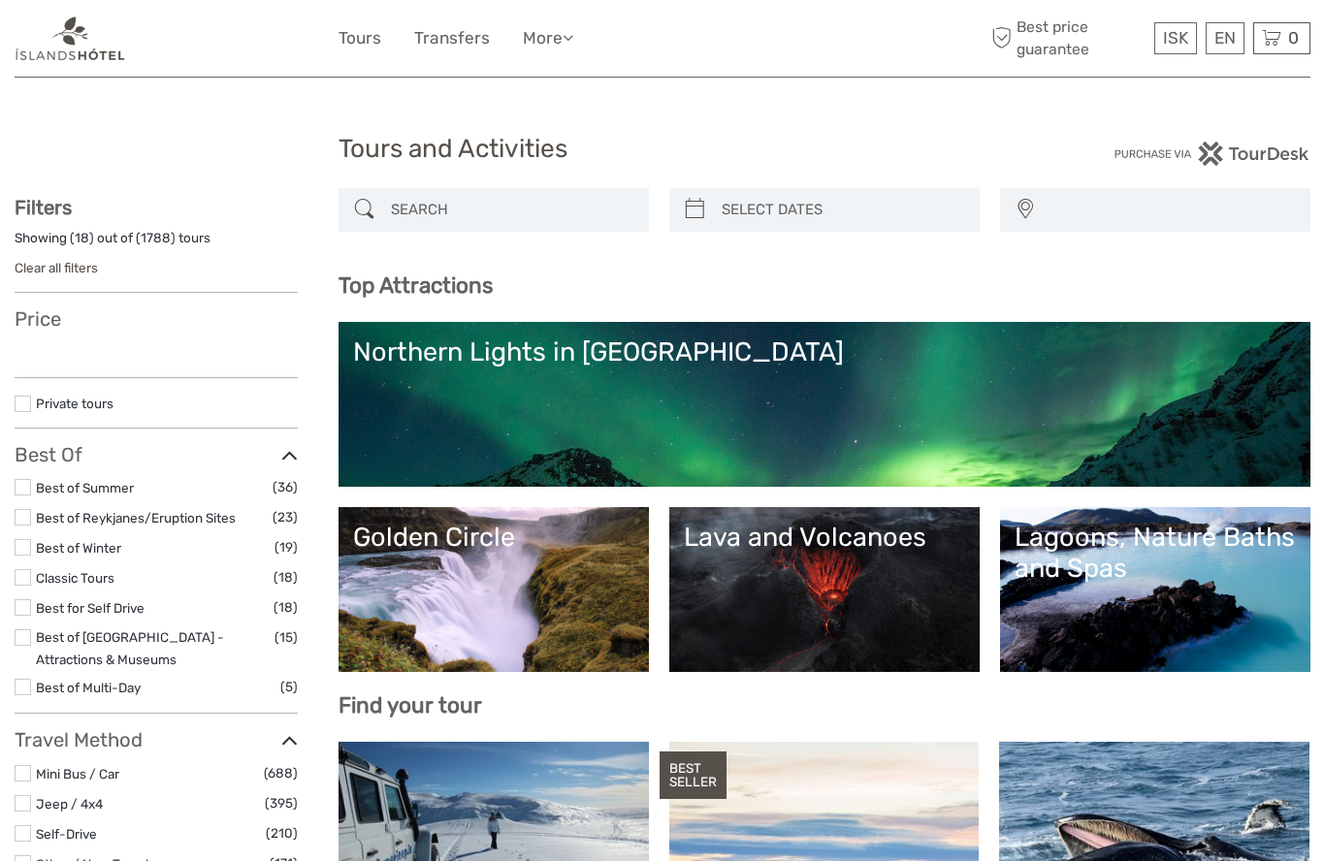
select select
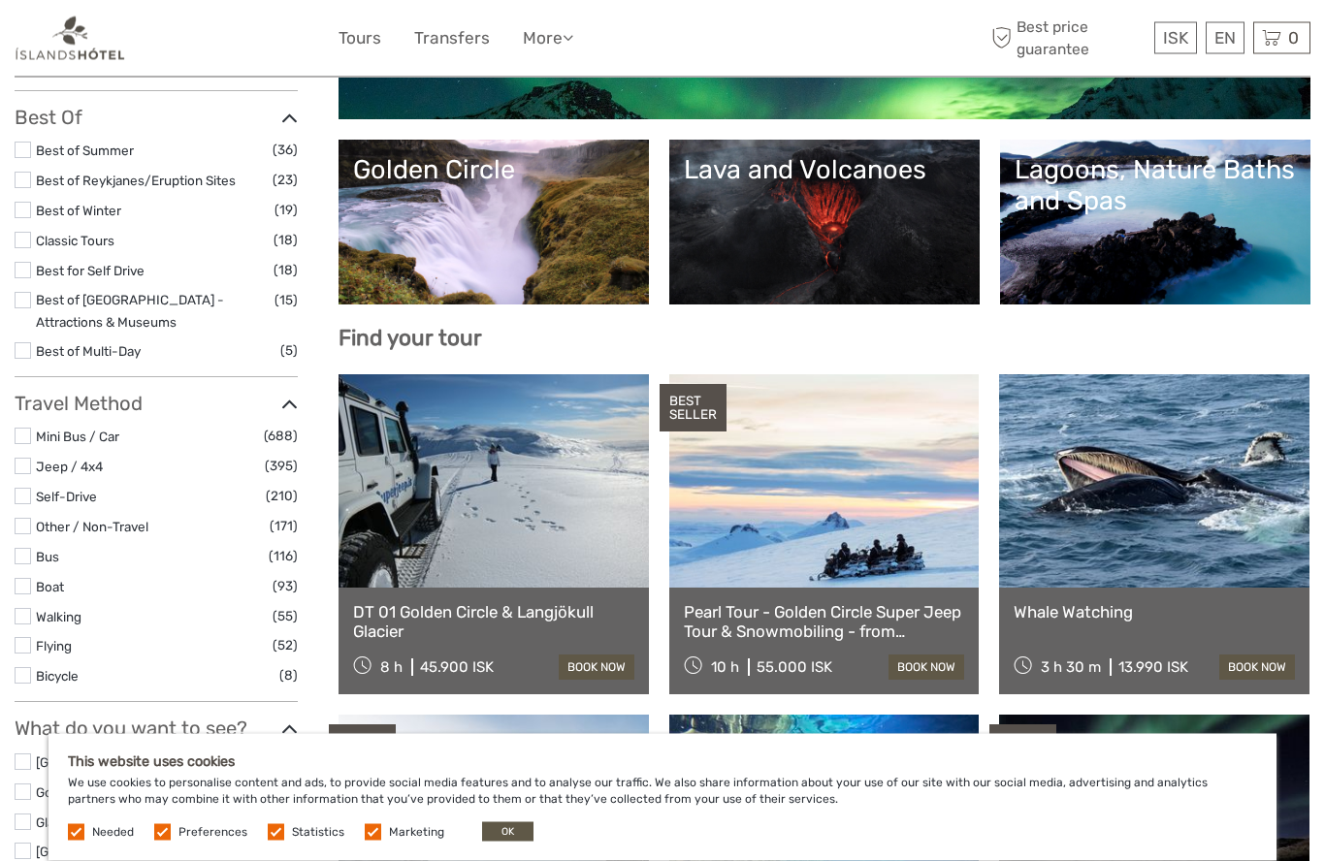
scroll to position [368, 0]
click at [27, 428] on label at bounding box center [23, 436] width 16 height 16
click at [0, 0] on input "checkbox" at bounding box center [0, 0] width 0 height 0
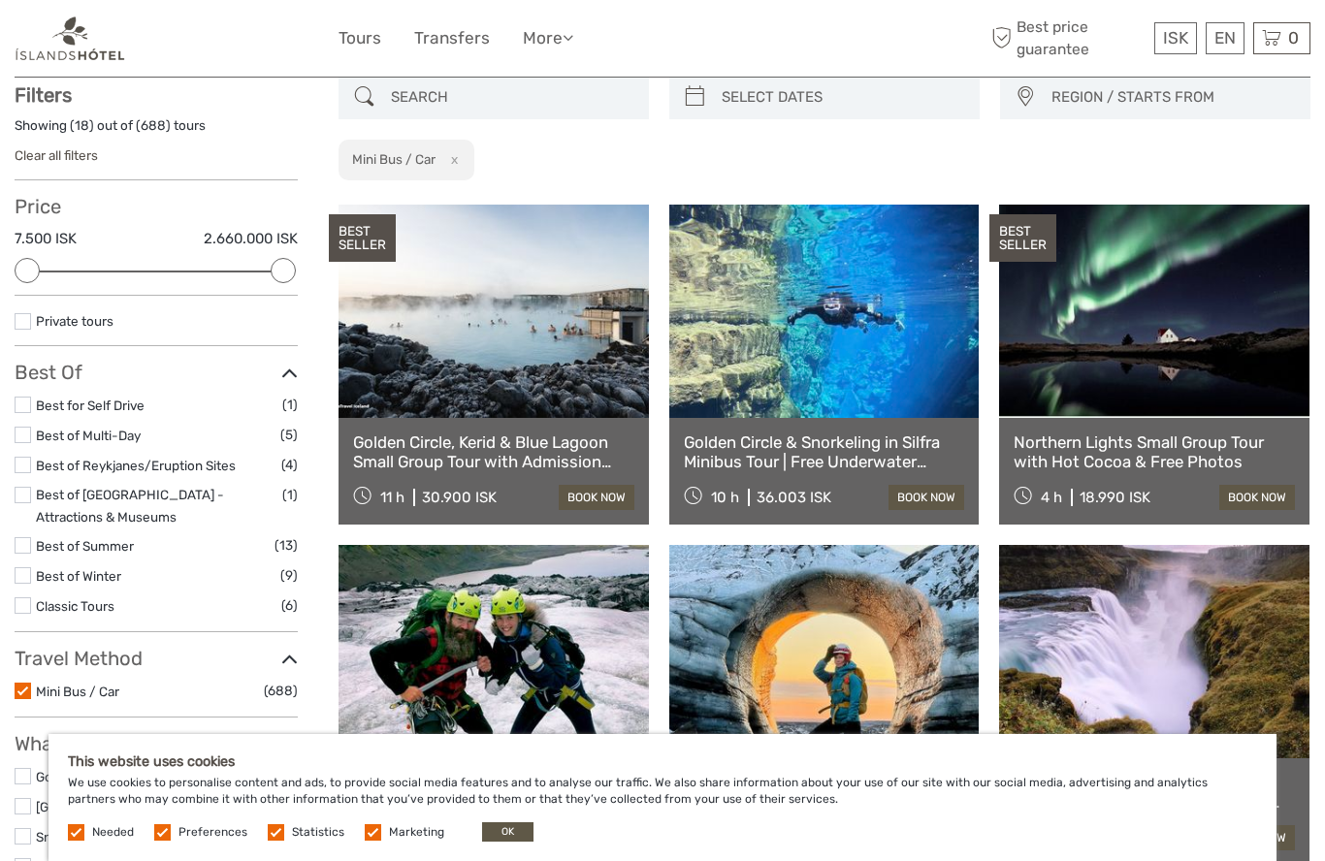
scroll to position [110, 0]
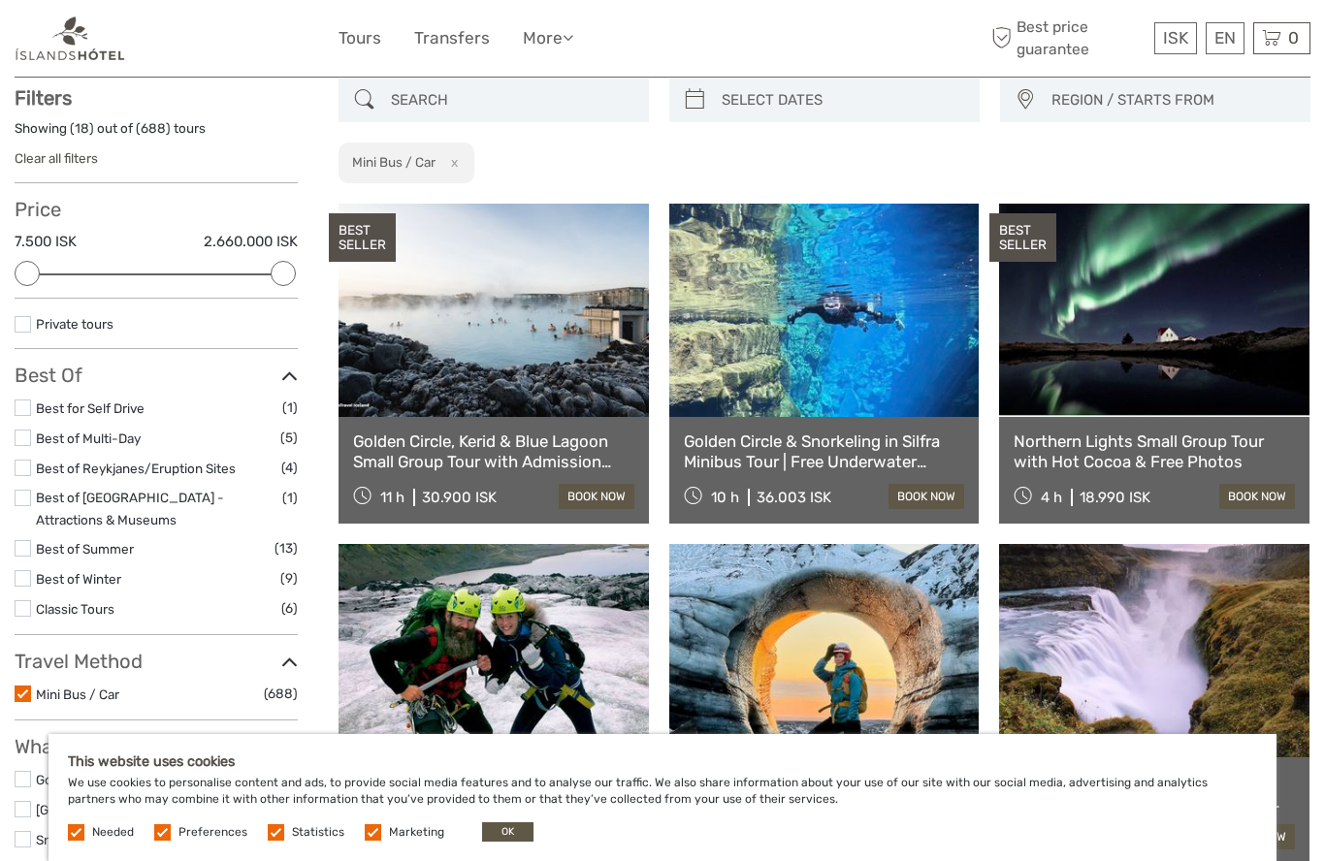
click at [20, 686] on label at bounding box center [23, 694] width 16 height 16
click at [0, 0] on input "checkbox" at bounding box center [0, 0] width 0 height 0
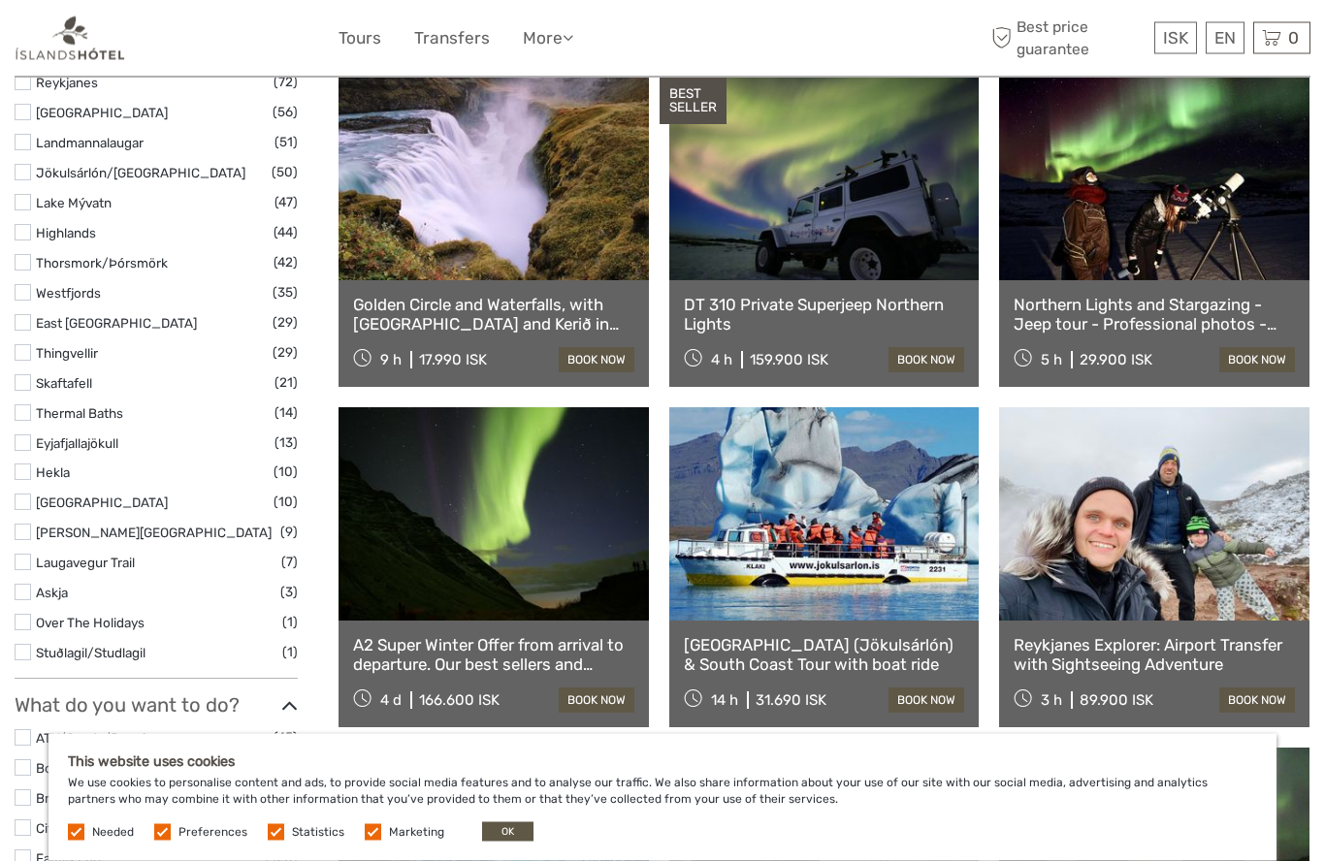
scroll to position [1228, 0]
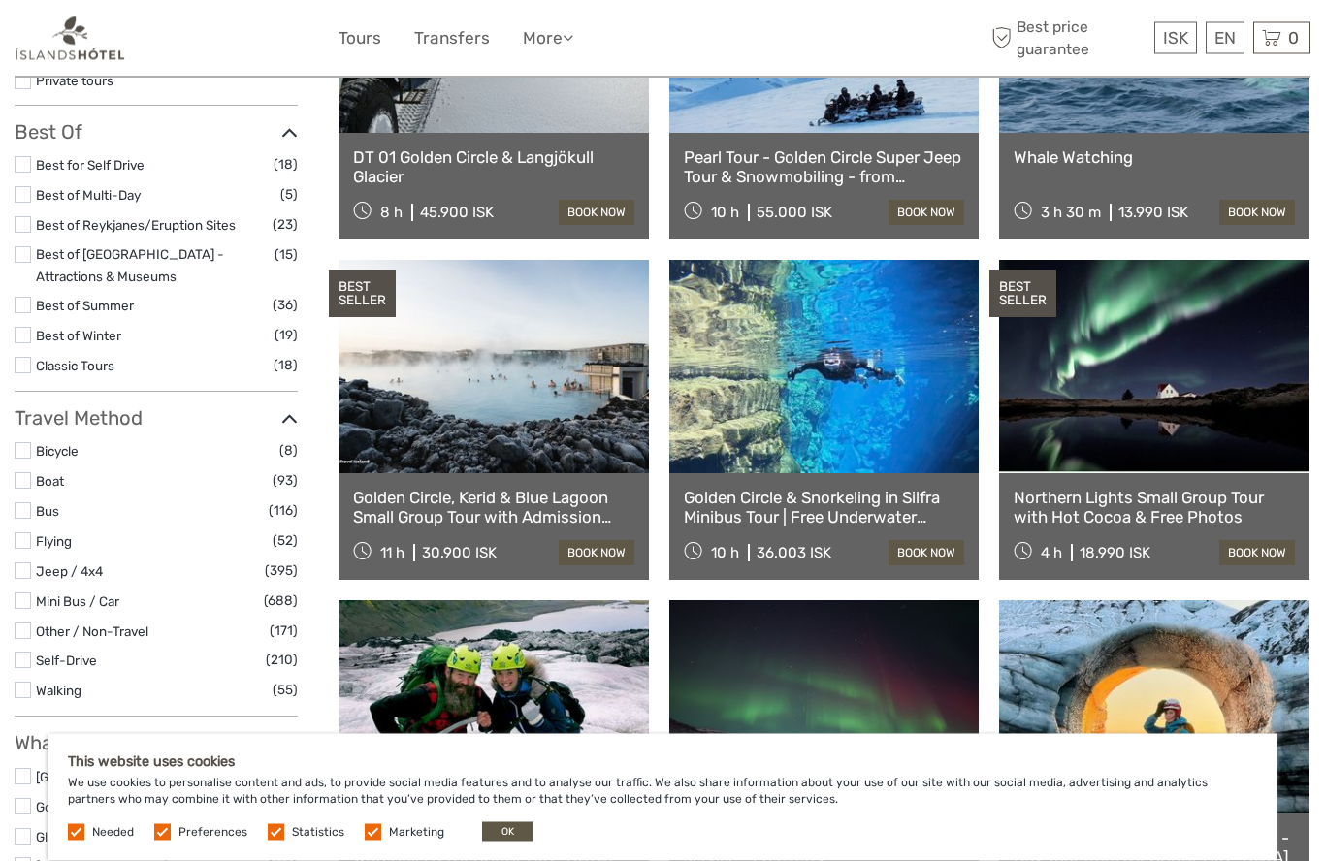
click at [24, 564] on label at bounding box center [23, 572] width 16 height 16
click at [0, 0] on input "checkbox" at bounding box center [0, 0] width 0 height 0
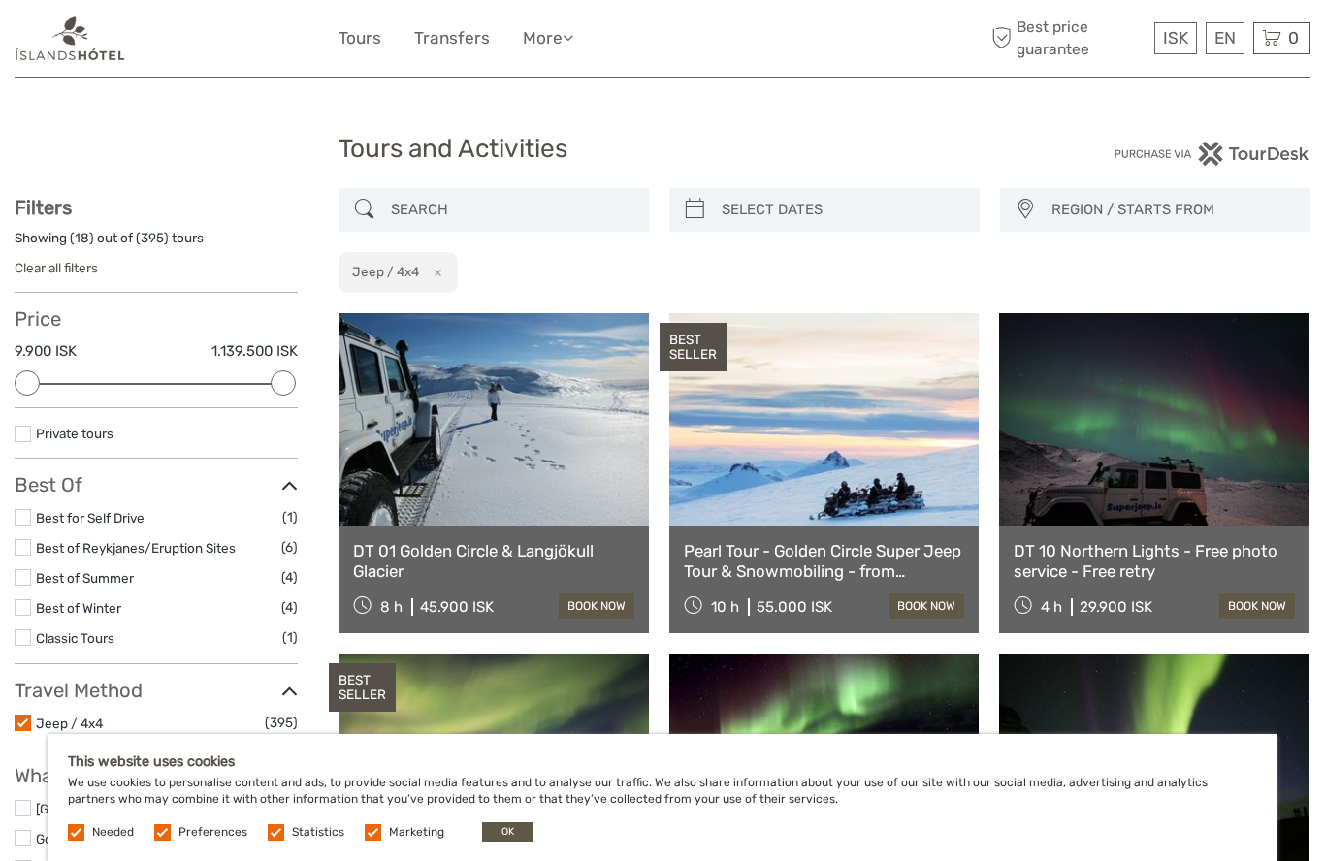
click at [24, 511] on label at bounding box center [23, 517] width 16 height 16
click at [0, 0] on input "checkbox" at bounding box center [0, 0] width 0 height 0
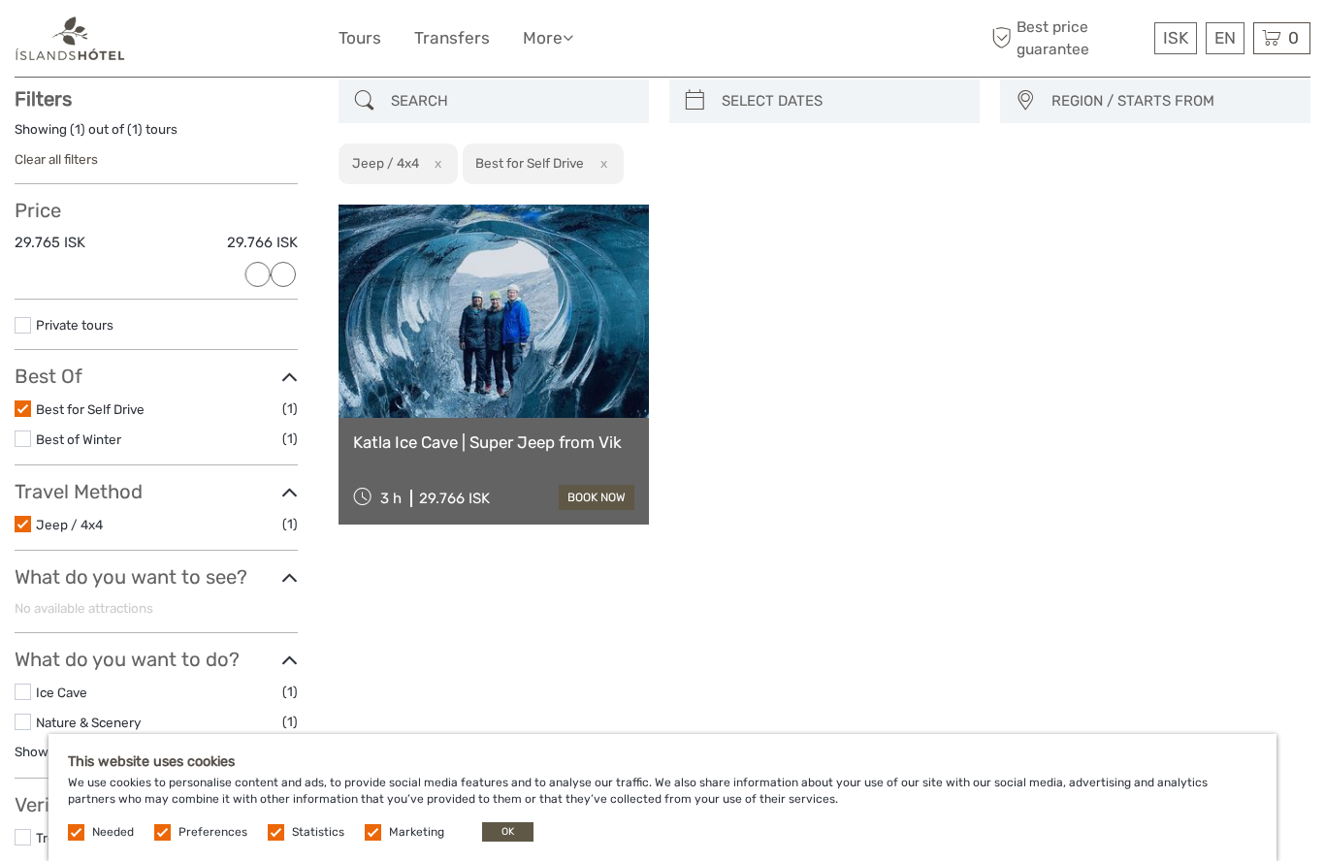
scroll to position [110, 0]
click at [21, 515] on label at bounding box center [23, 523] width 16 height 16
click at [0, 0] on input "checkbox" at bounding box center [0, 0] width 0 height 0
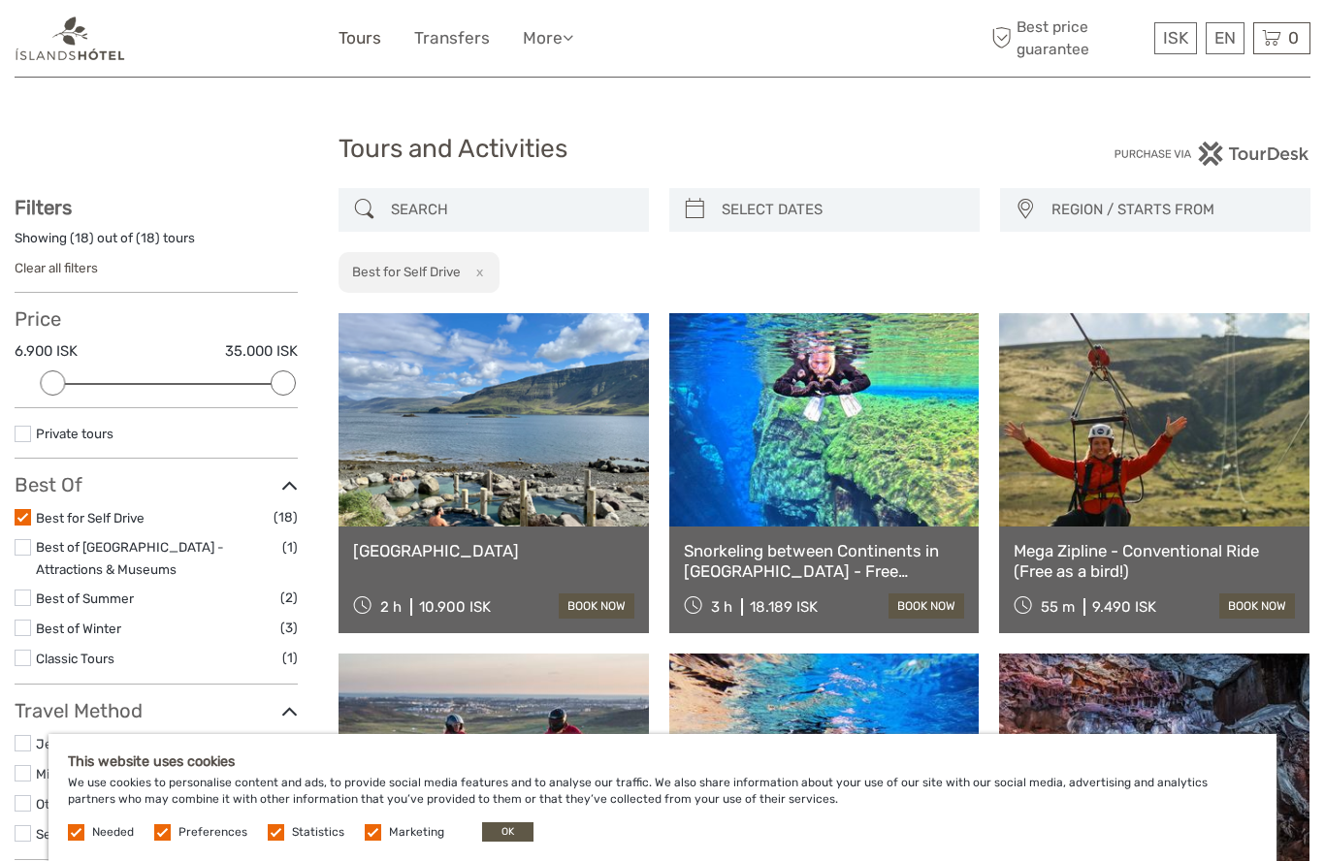
click at [361, 39] on link "Tours" at bounding box center [360, 38] width 43 height 28
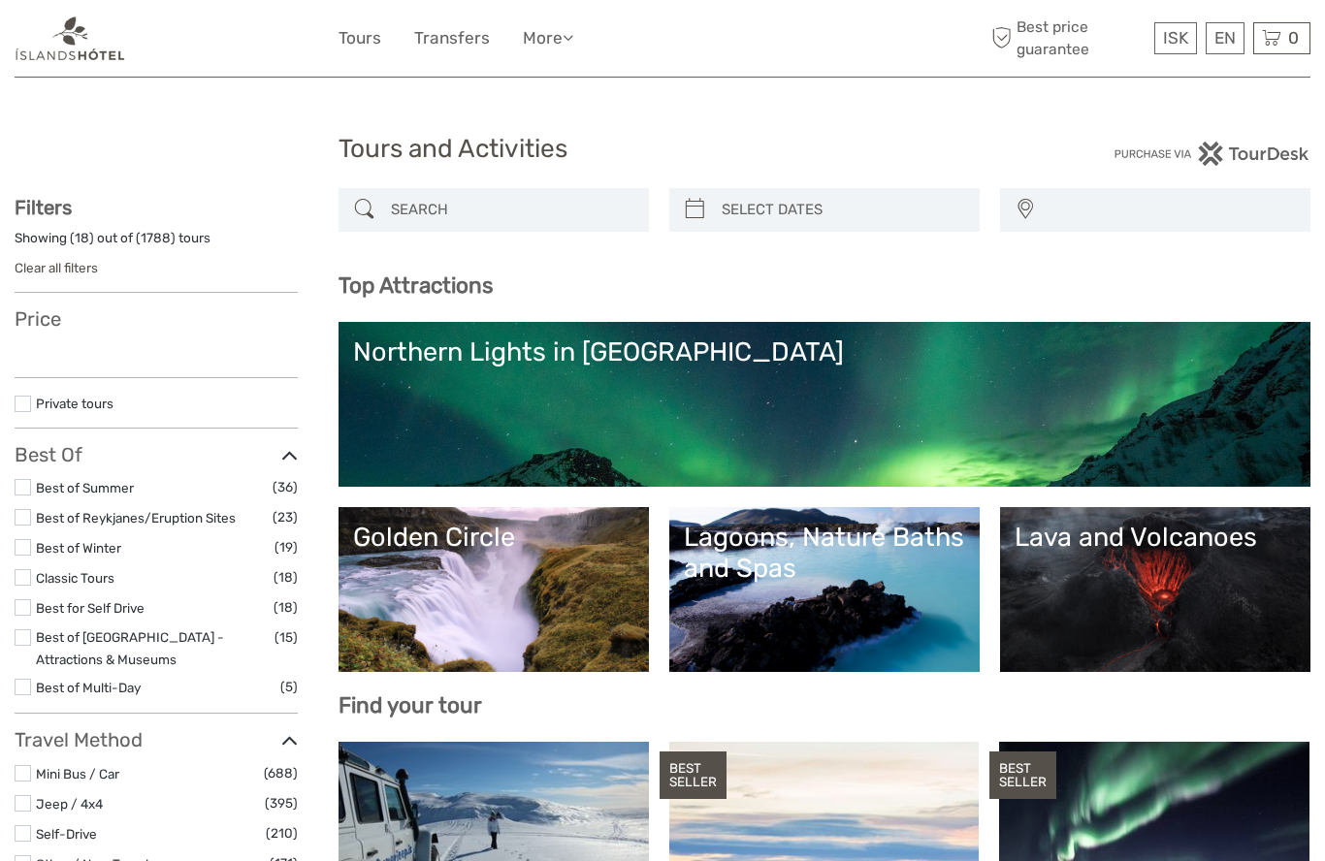
select select
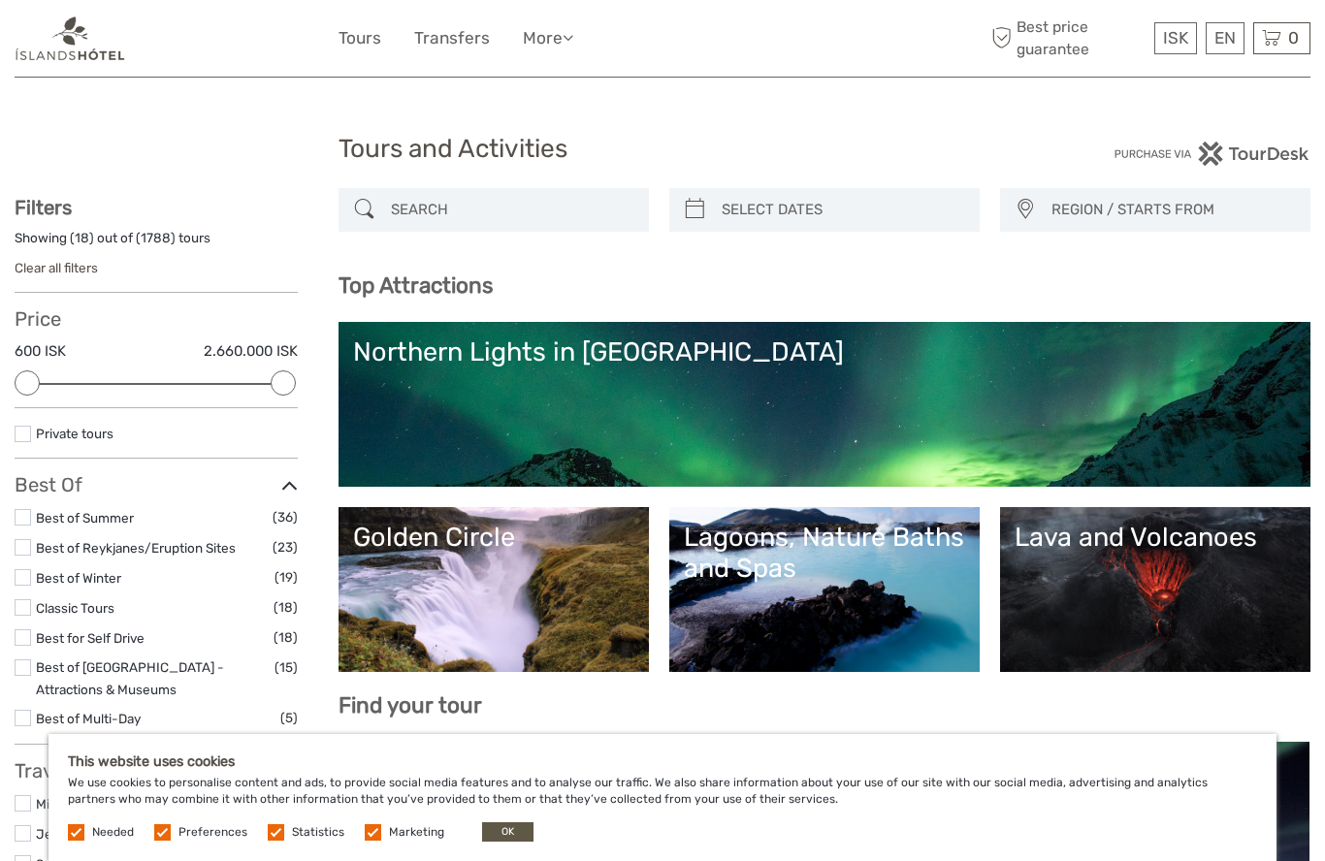
click at [68, 42] on img at bounding box center [71, 39] width 112 height 48
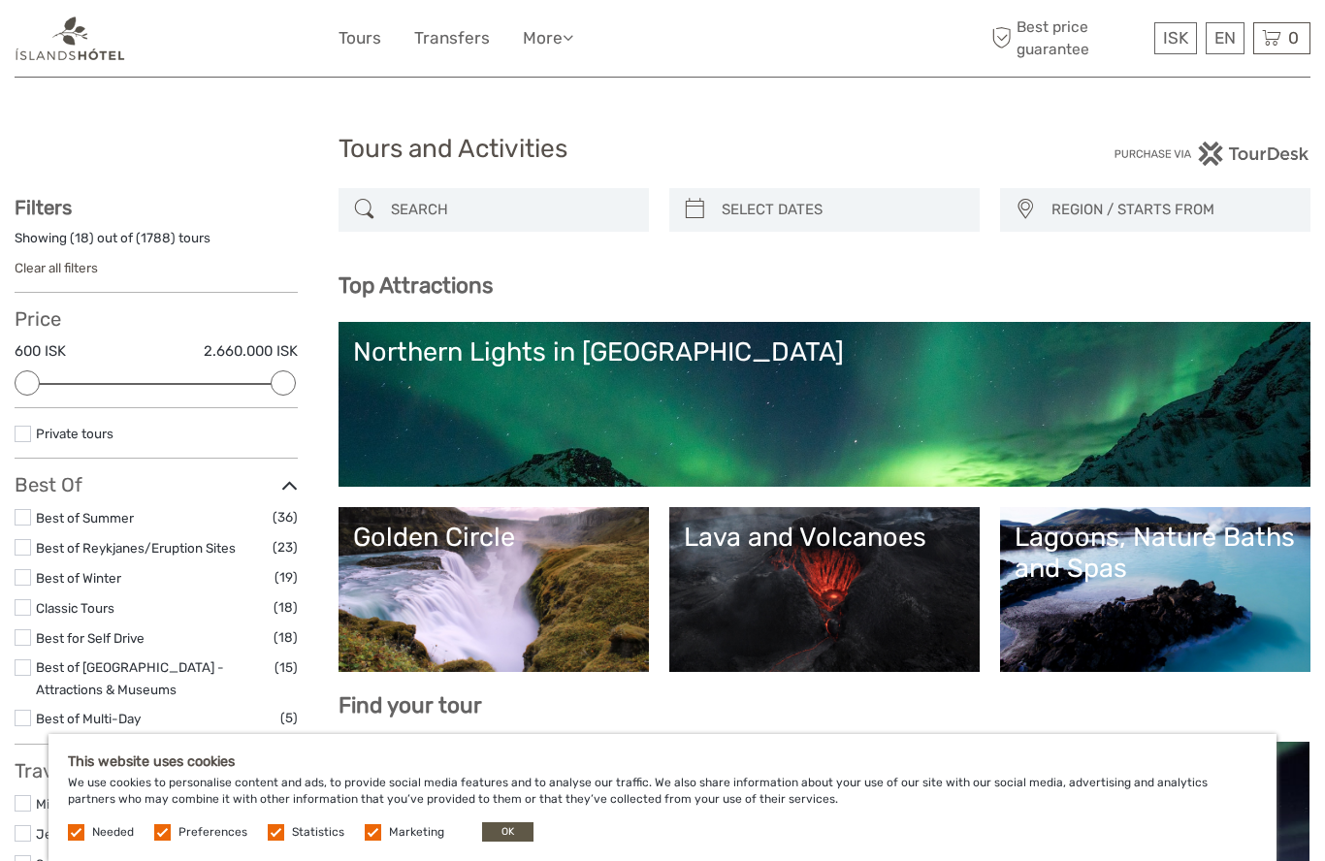
select select
click at [100, 16] on img at bounding box center [71, 39] width 112 height 48
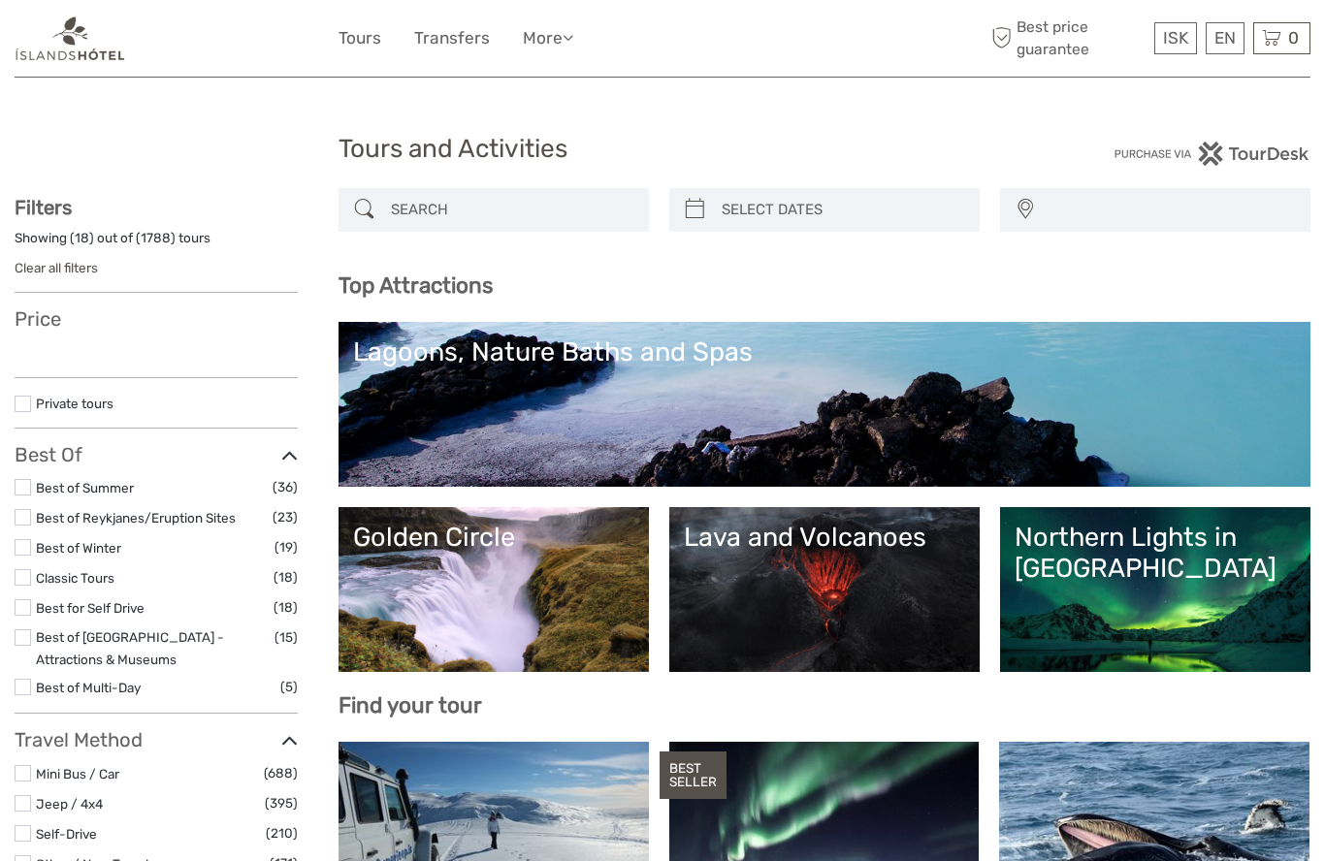
select select
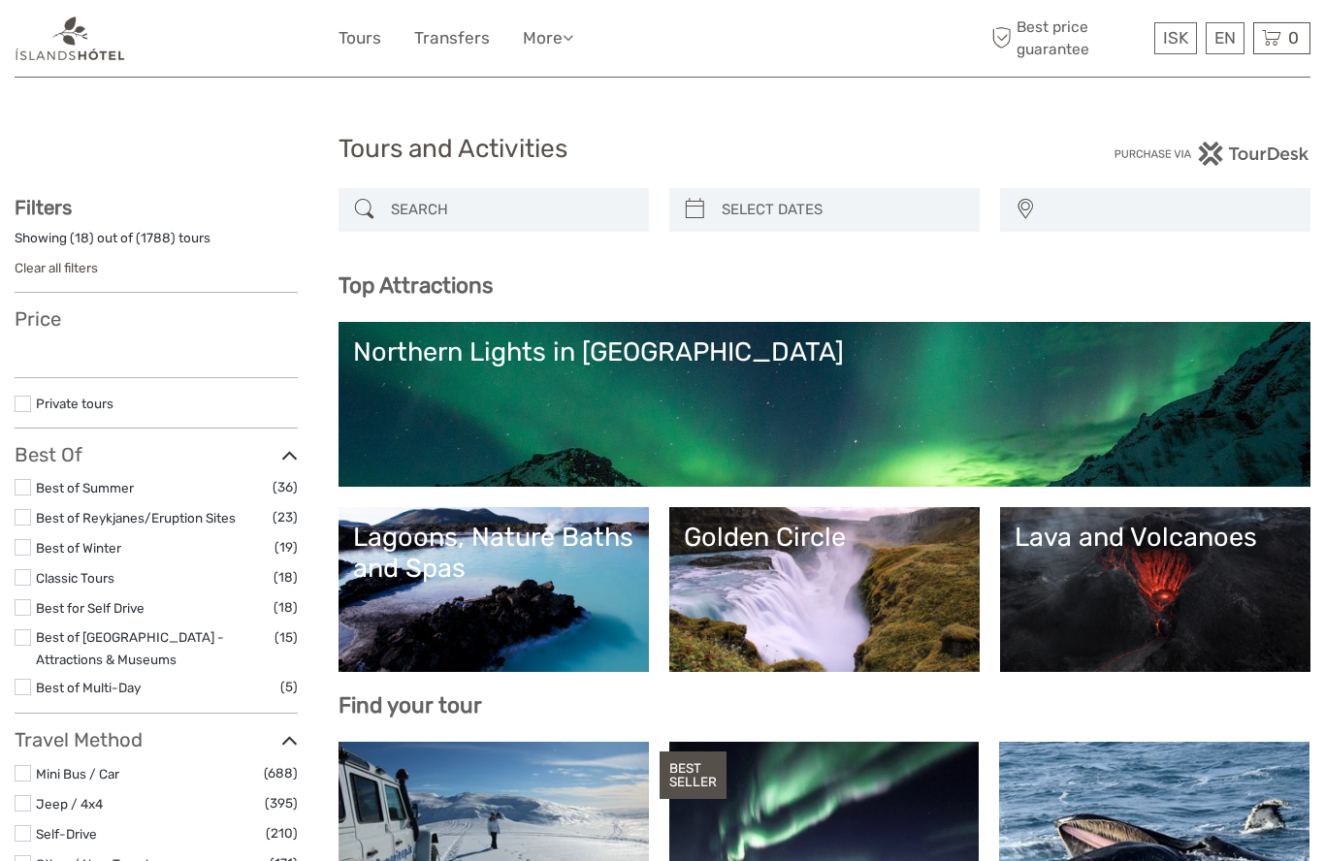
select select
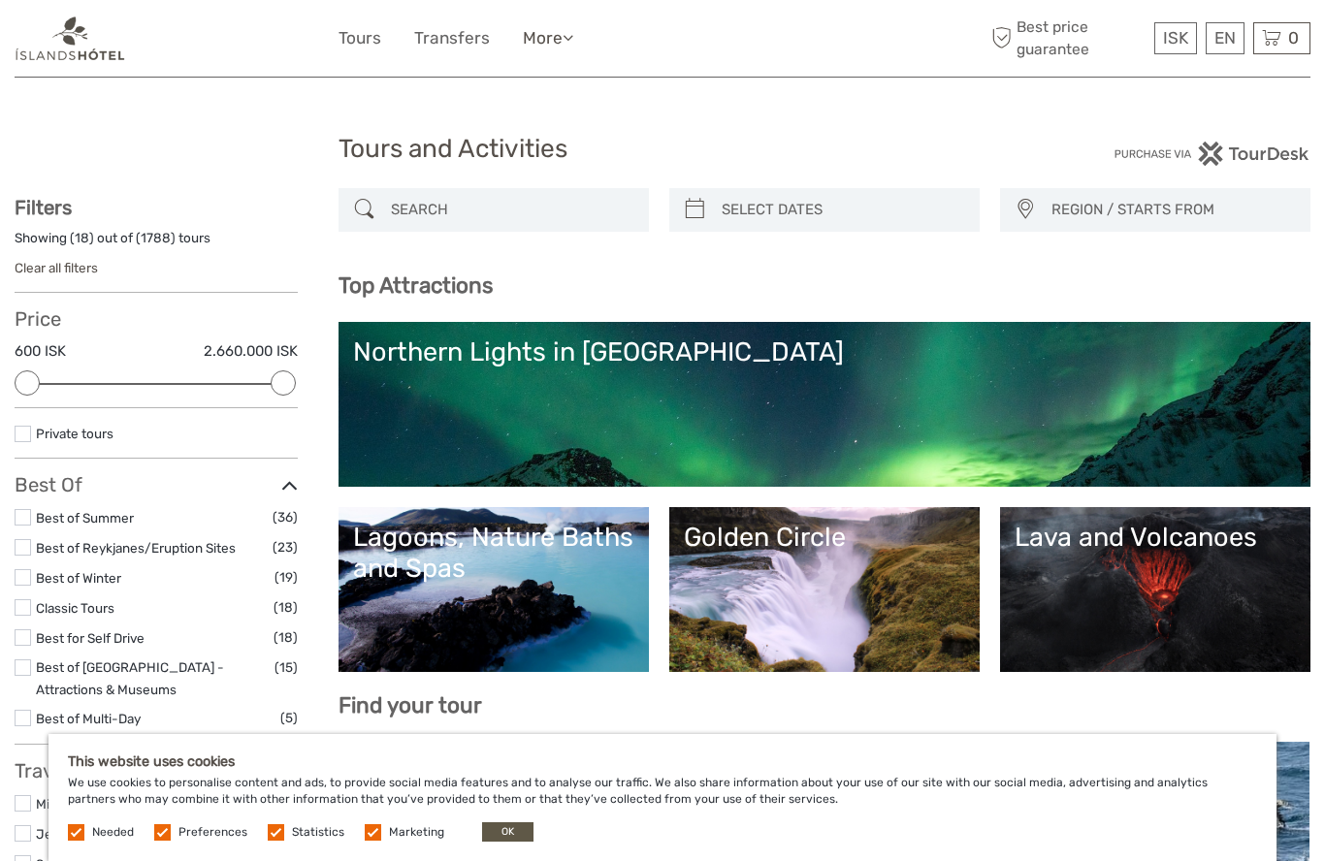
click at [551, 47] on link "More" at bounding box center [548, 38] width 50 height 28
click at [516, 123] on link "Back to Hotel" at bounding box center [514, 122] width 116 height 38
